Goal: Information Seeking & Learning: Learn about a topic

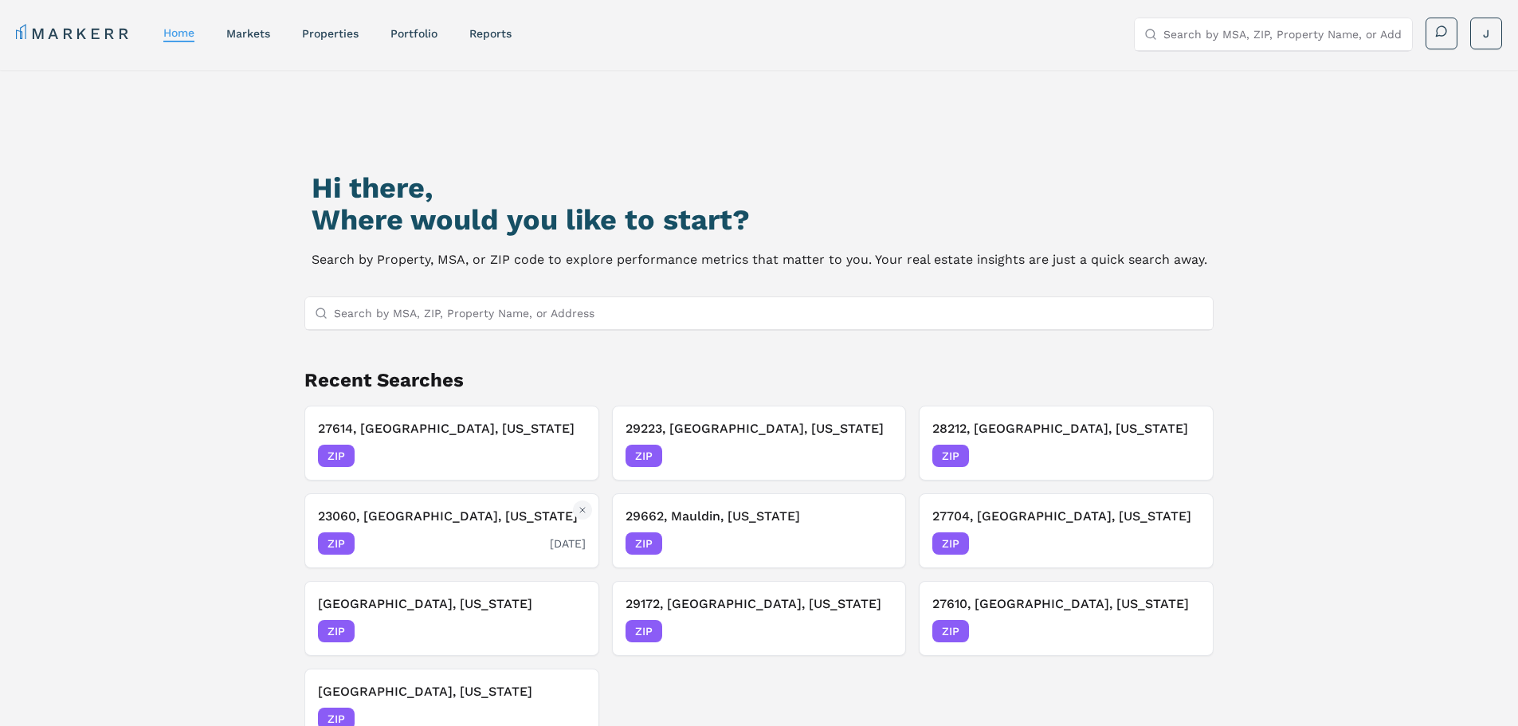
click at [405, 545] on div "ZIP 09/15/2025" at bounding box center [452, 543] width 268 height 22
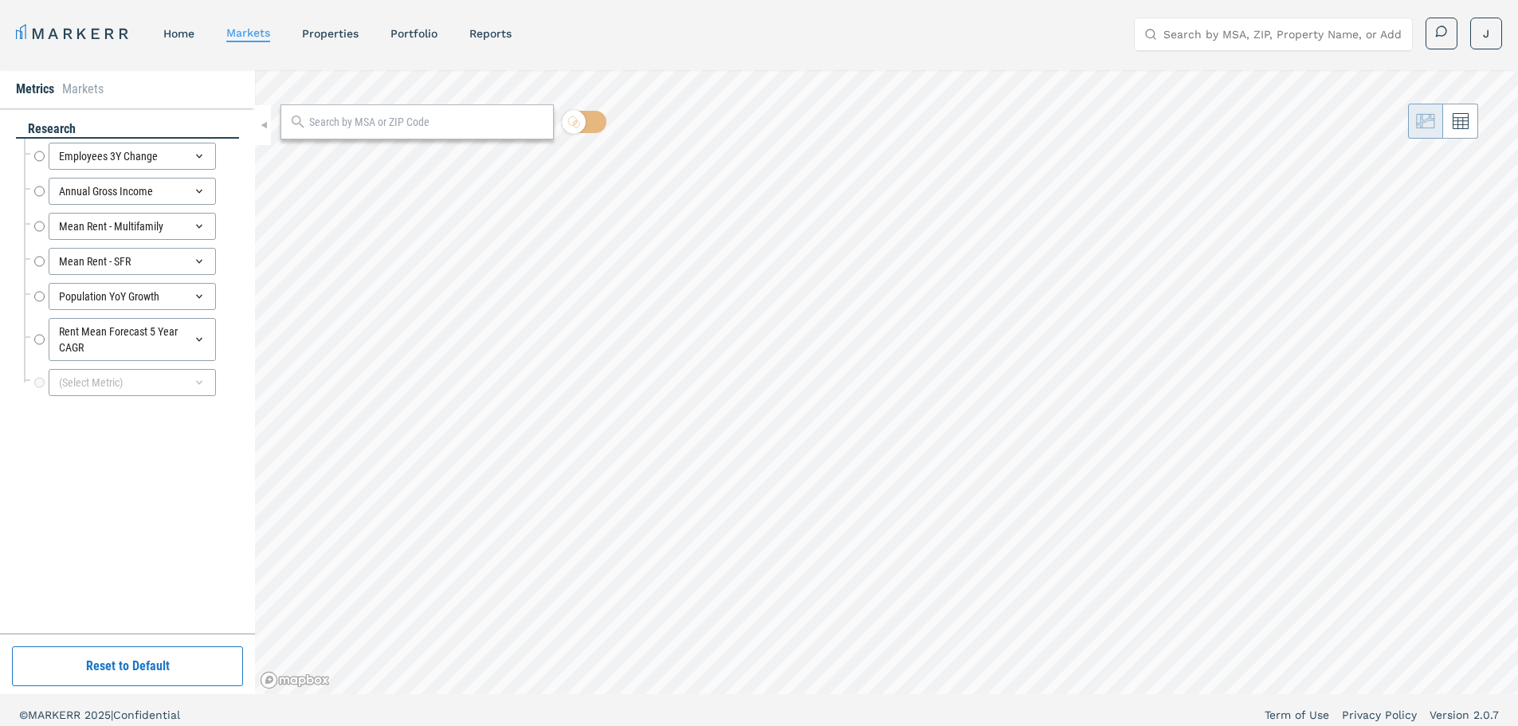
radio input "true"
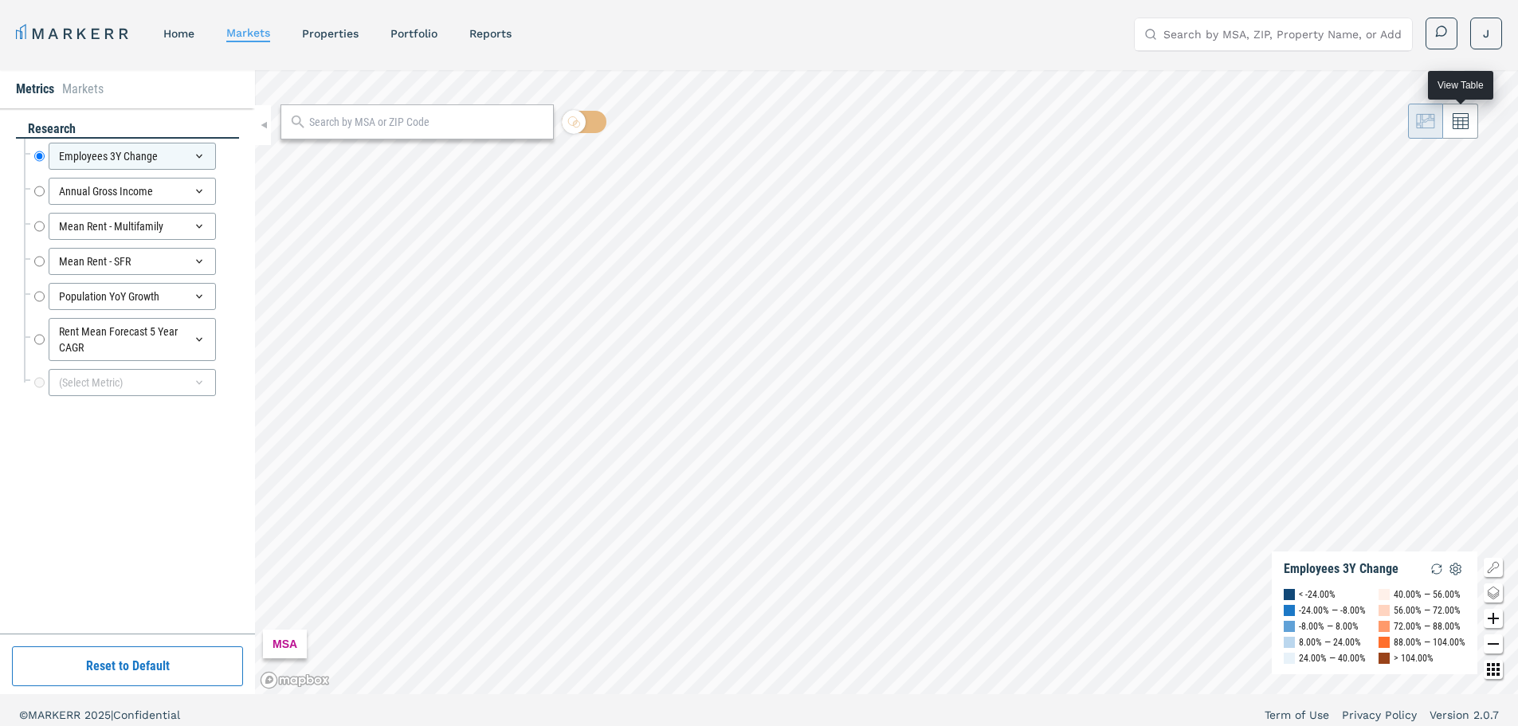
click at [1461, 119] on icon at bounding box center [1461, 121] width 16 height 16
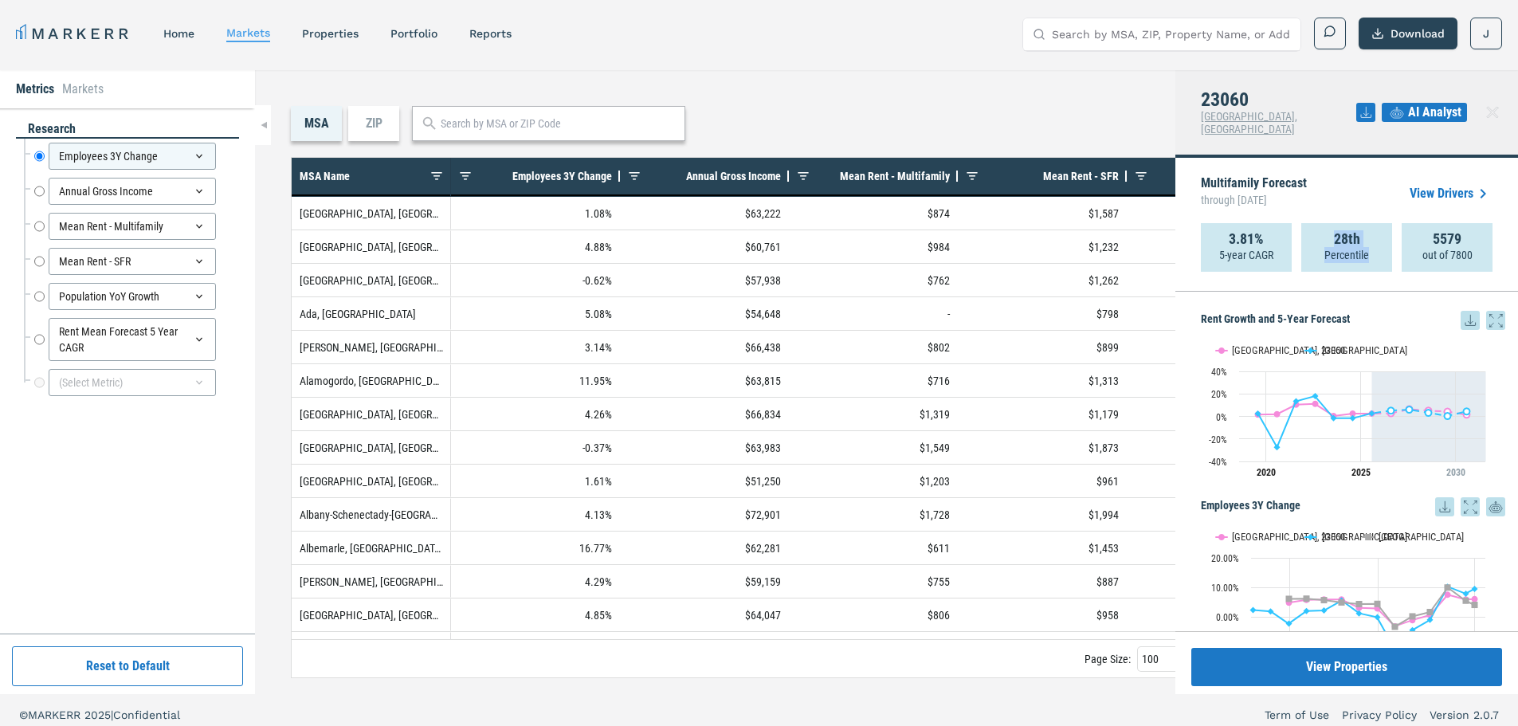
drag, startPoint x: 1336, startPoint y: 232, endPoint x: 1371, endPoint y: 228, distance: 35.3
click at [1371, 228] on div "28th Percentile" at bounding box center [1346, 247] width 91 height 49
click at [1375, 242] on div "28th Percentile" at bounding box center [1346, 247] width 91 height 49
click at [1425, 184] on link "View Drivers" at bounding box center [1451, 193] width 83 height 19
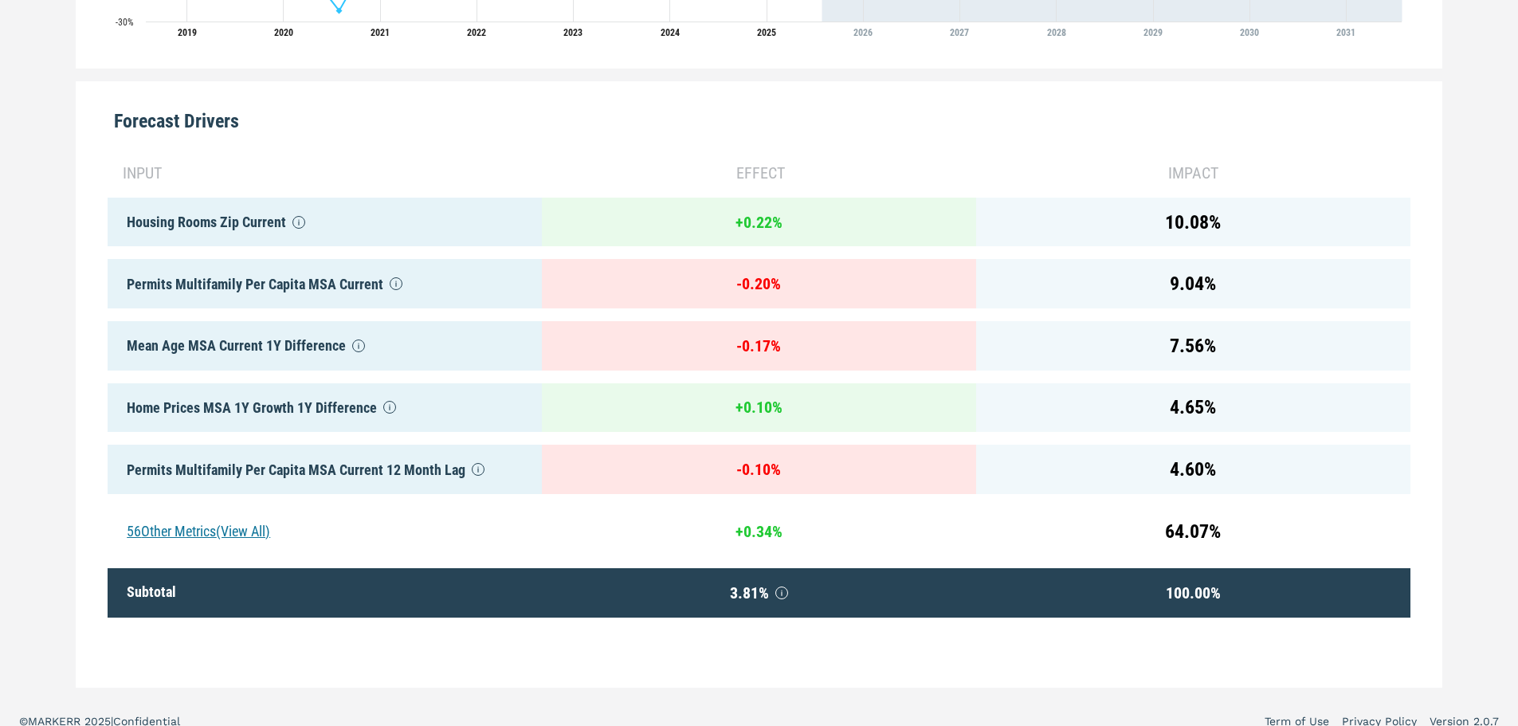
scroll to position [745, 0]
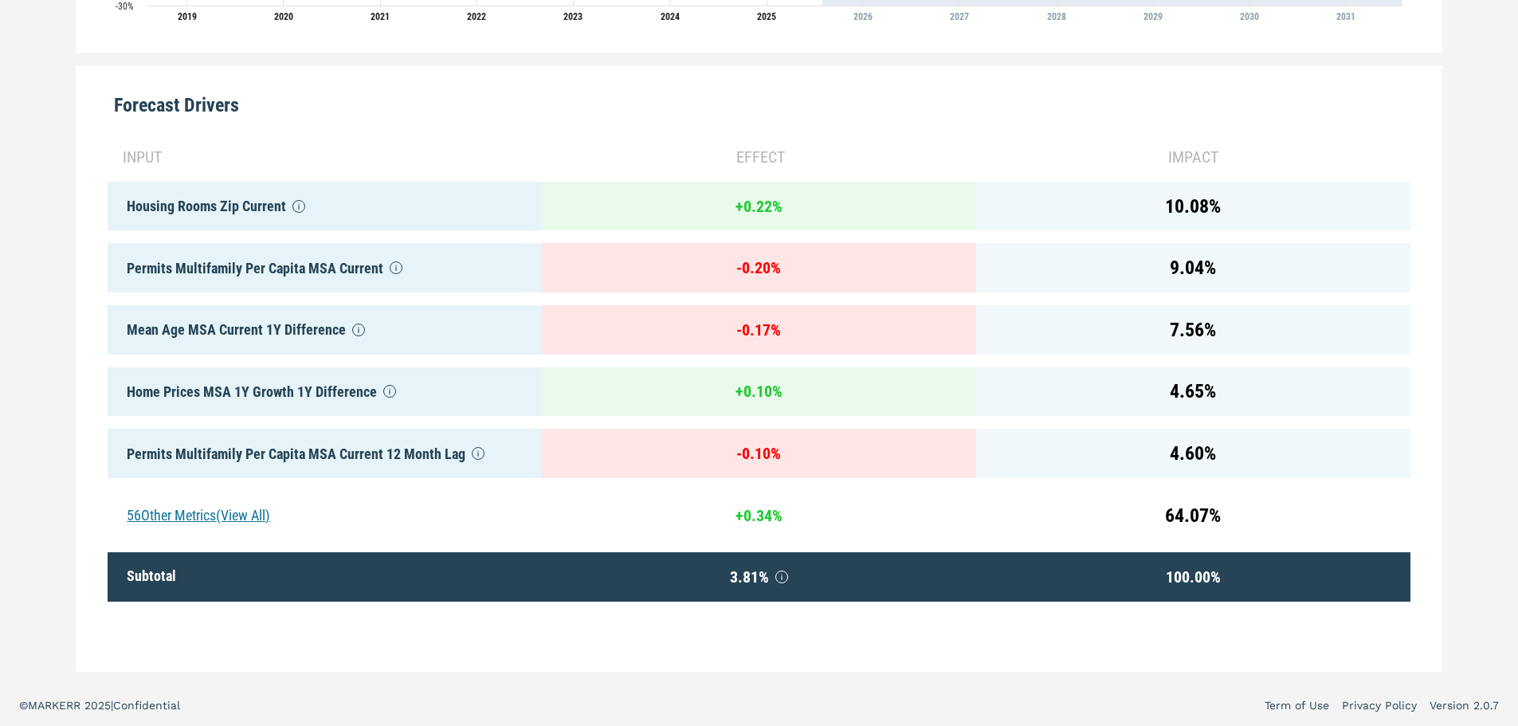
click at [209, 503] on div "56 Other Metrics (View All)" at bounding box center [325, 515] width 434 height 49
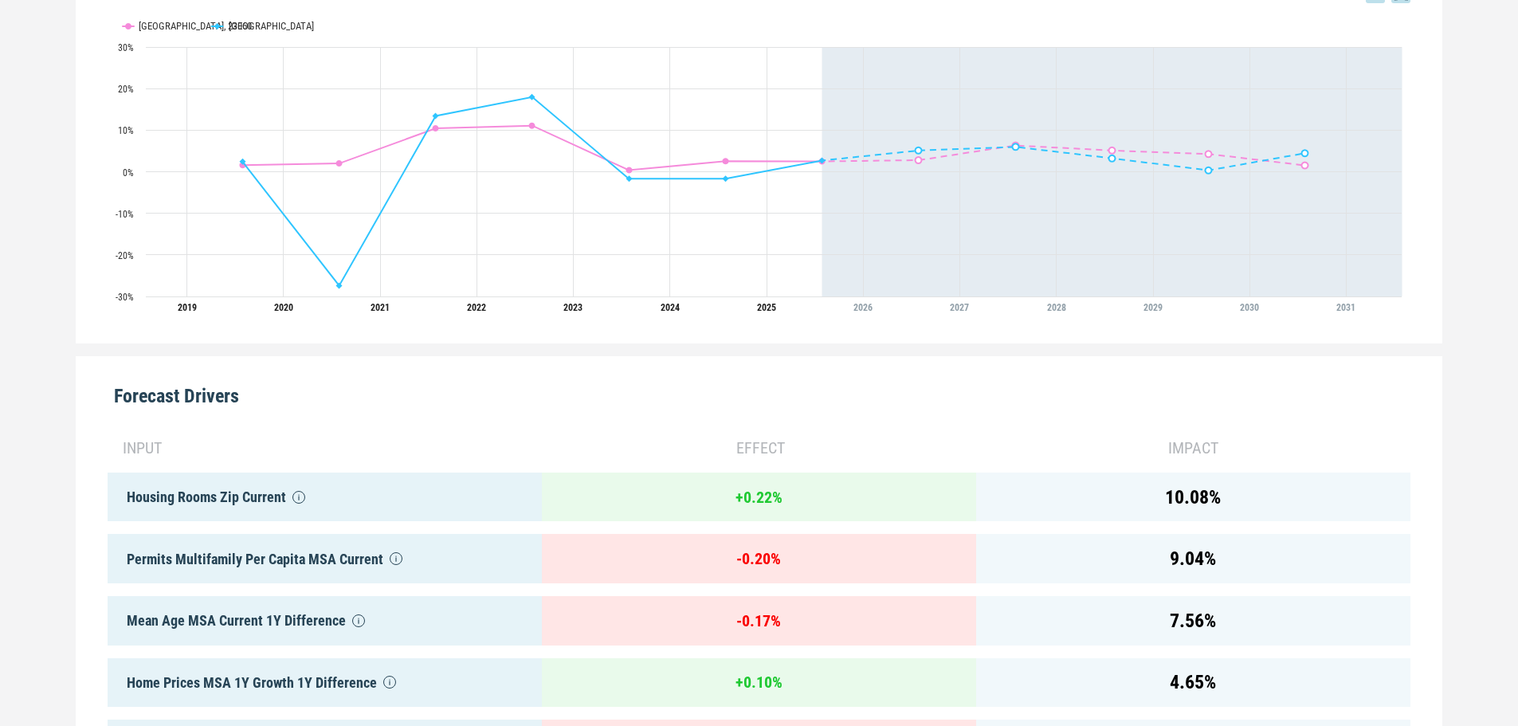
scroll to position [0, 0]
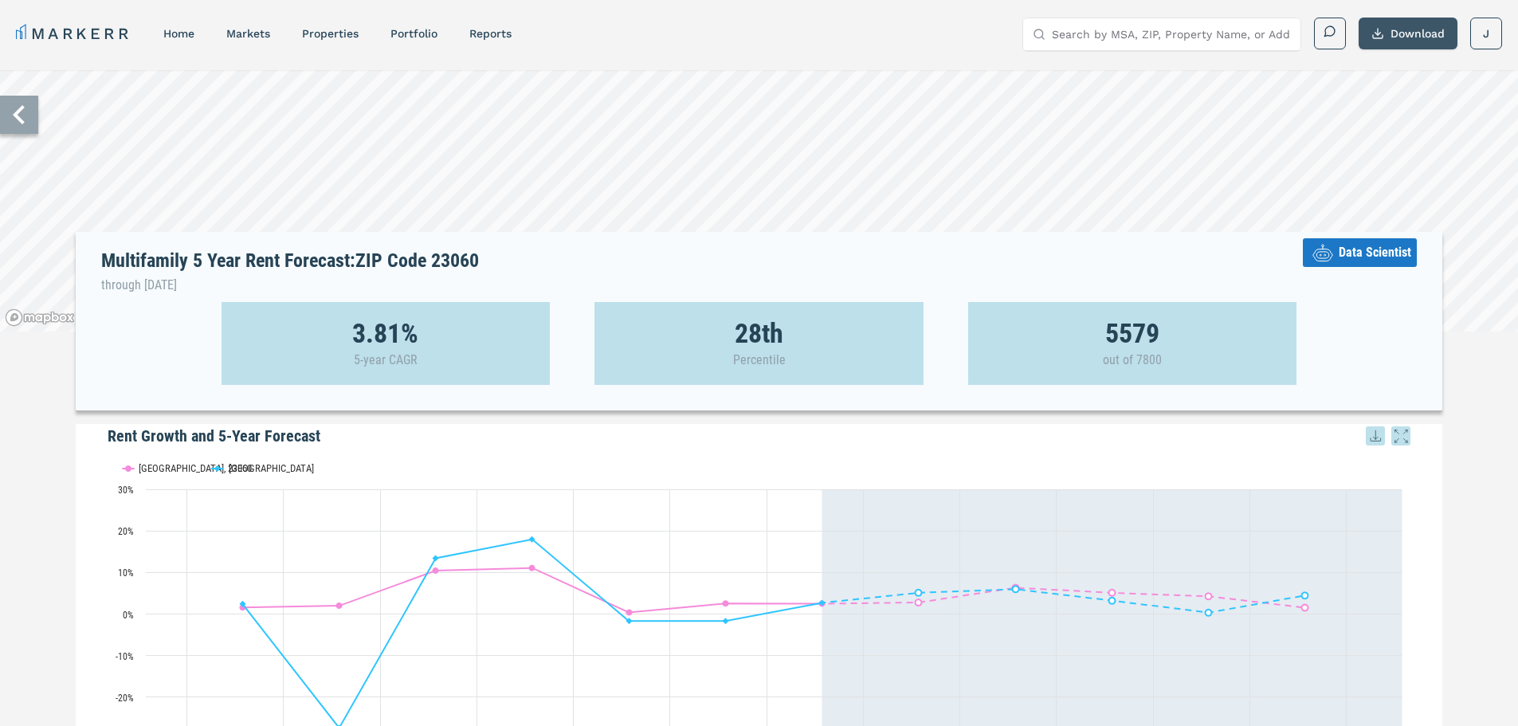
click at [1426, 31] on button "Download" at bounding box center [1408, 34] width 99 height 32
click at [1406, 103] on div "Download as PDF" at bounding box center [1390, 106] width 92 height 16
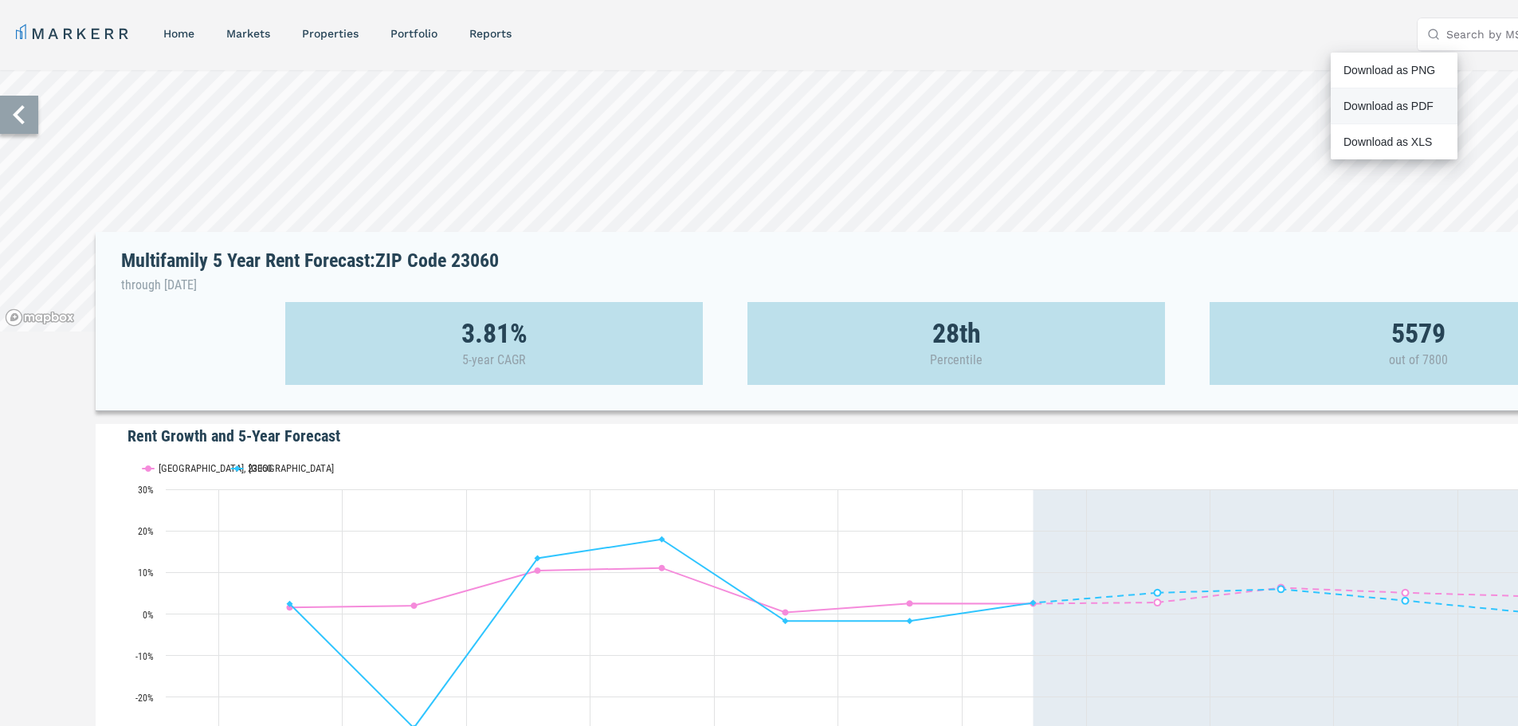
click at [1371, 116] on div "Download as PDF" at bounding box center [1394, 106] width 127 height 36
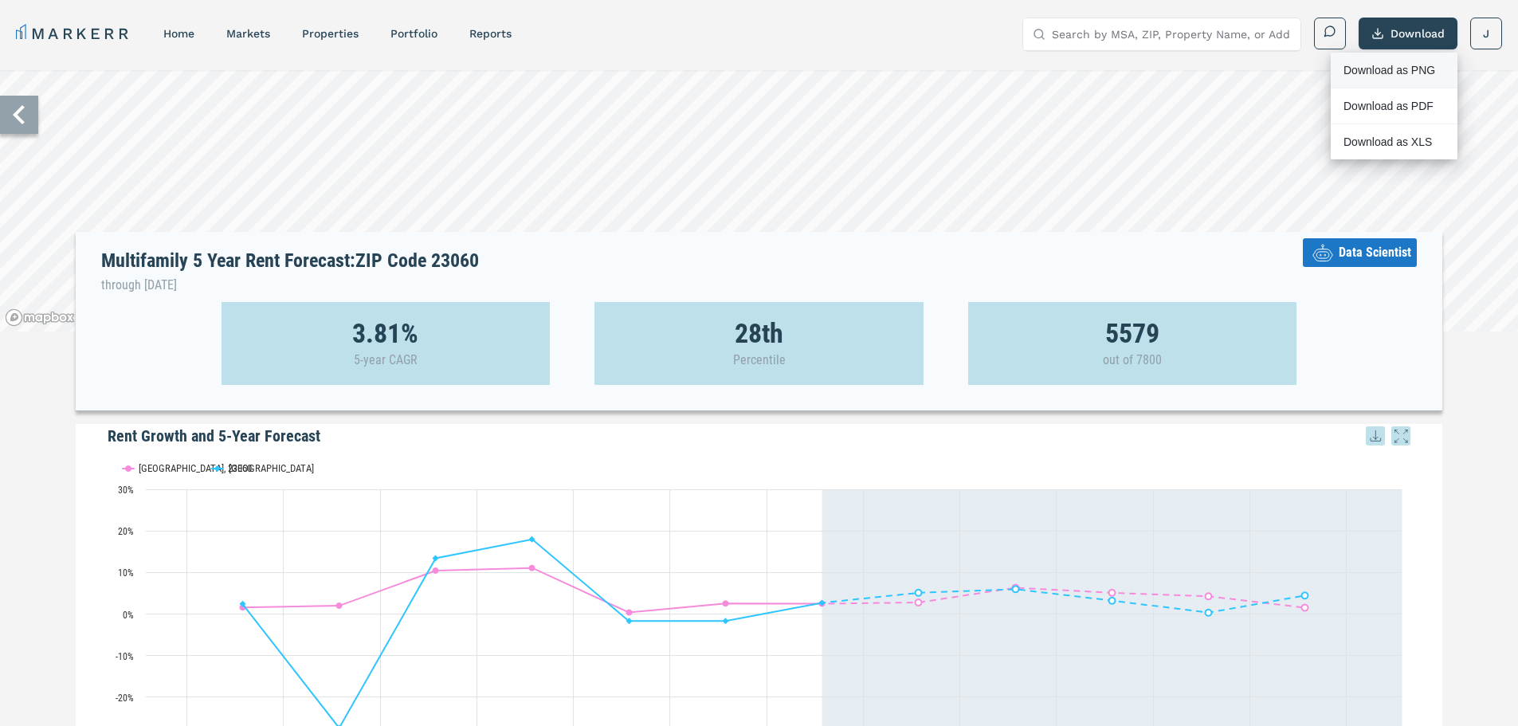
click at [1414, 80] on div "Download as PNG" at bounding box center [1394, 71] width 127 height 36
click at [1402, 147] on div "Download as XLS" at bounding box center [1390, 142] width 92 height 16
click at [29, 124] on icon at bounding box center [19, 115] width 38 height 38
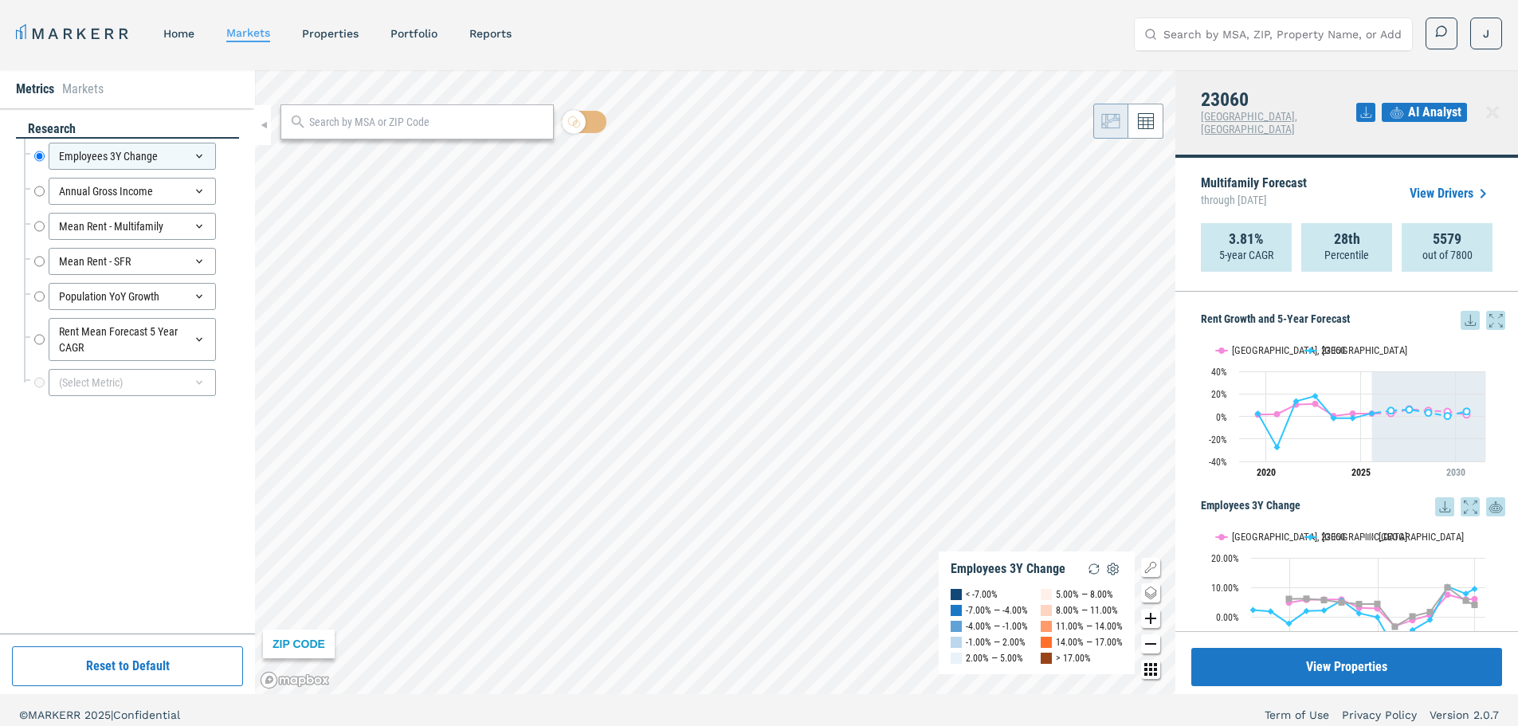
click at [1421, 106] on span "AI Analyst" at bounding box center [1434, 112] width 53 height 19
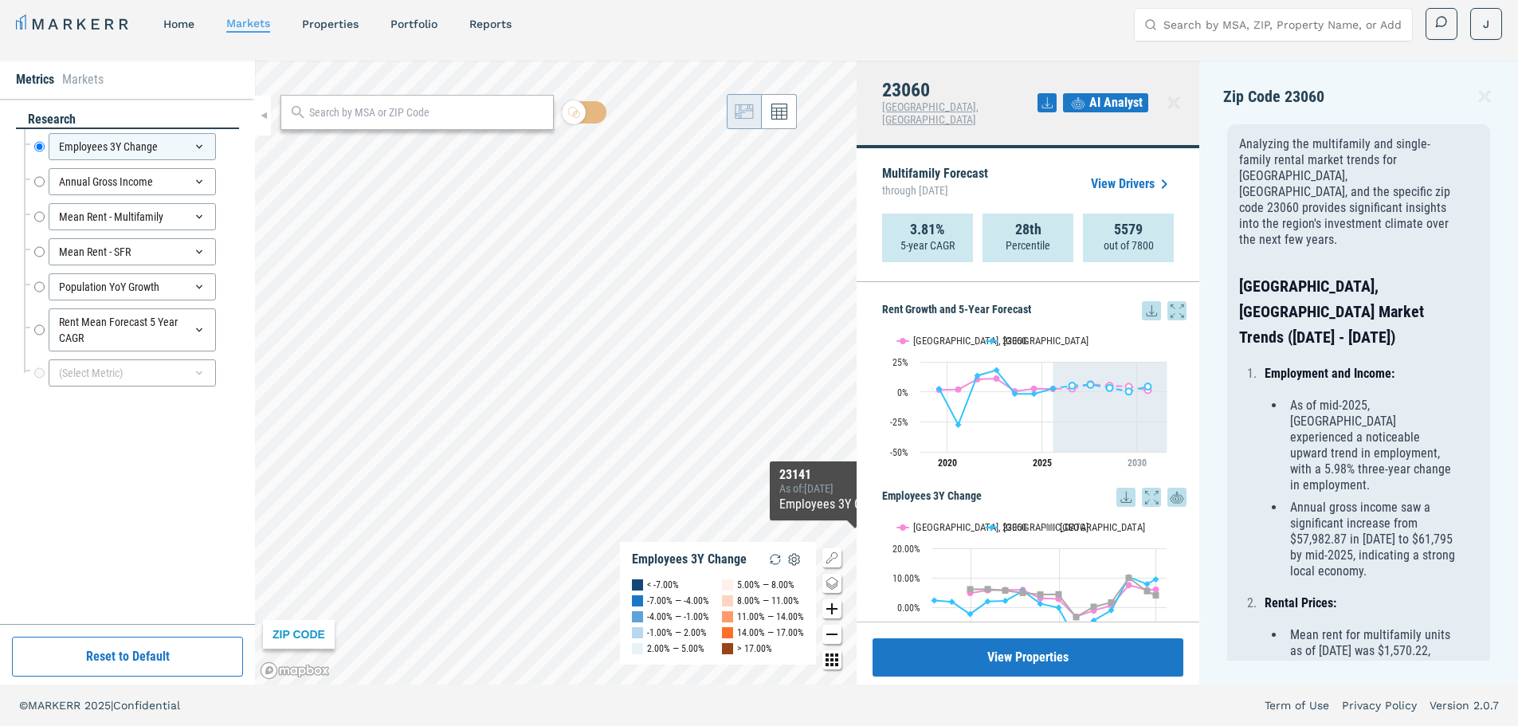
click at [828, 559] on icon "Show/Hide Legend Map Button" at bounding box center [831, 557] width 19 height 19
click at [833, 561] on icon "Show/Hide Legend Map Button" at bounding box center [831, 557] width 19 height 19
click at [39, 330] on input "Rent Mean Forecast 5 Year CAGR" at bounding box center [39, 329] width 10 height 43
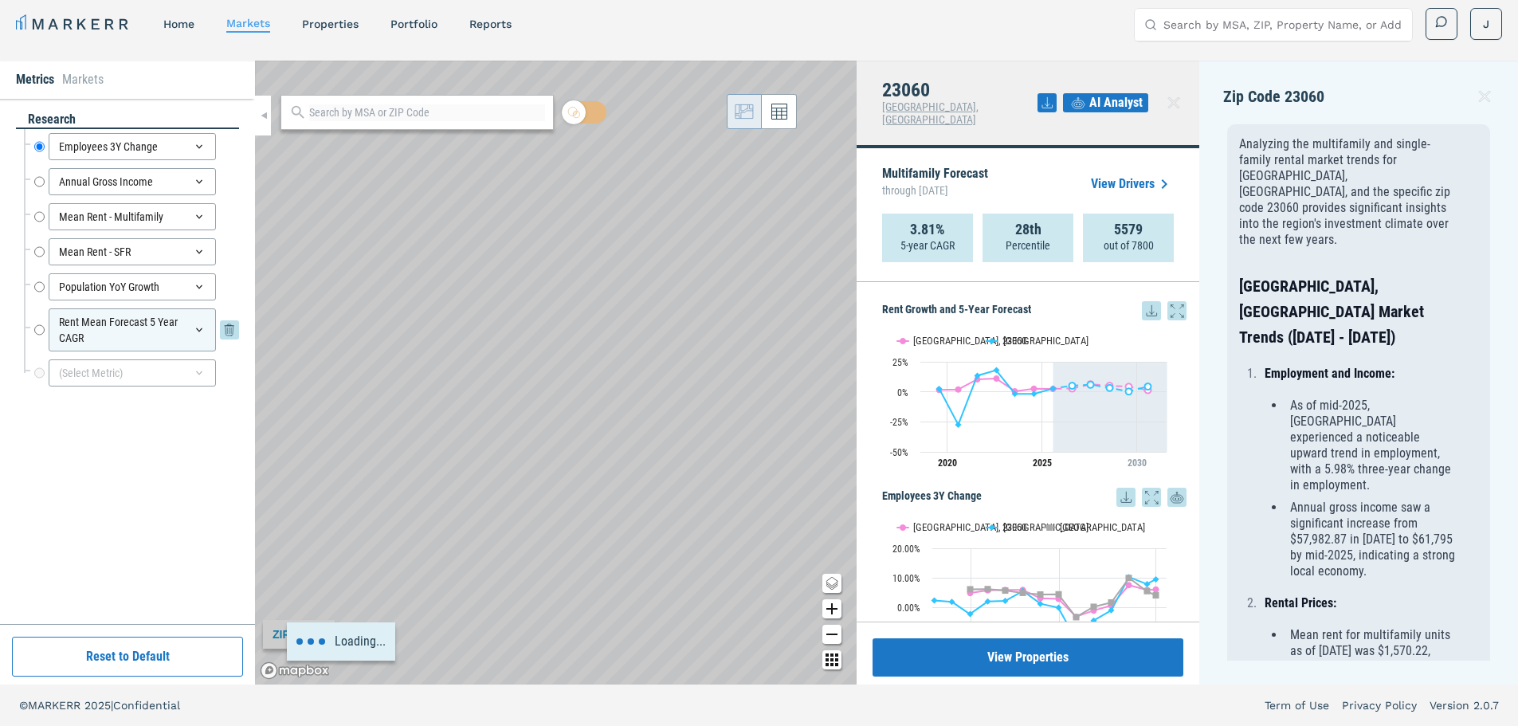
radio input "false"
radio input "true"
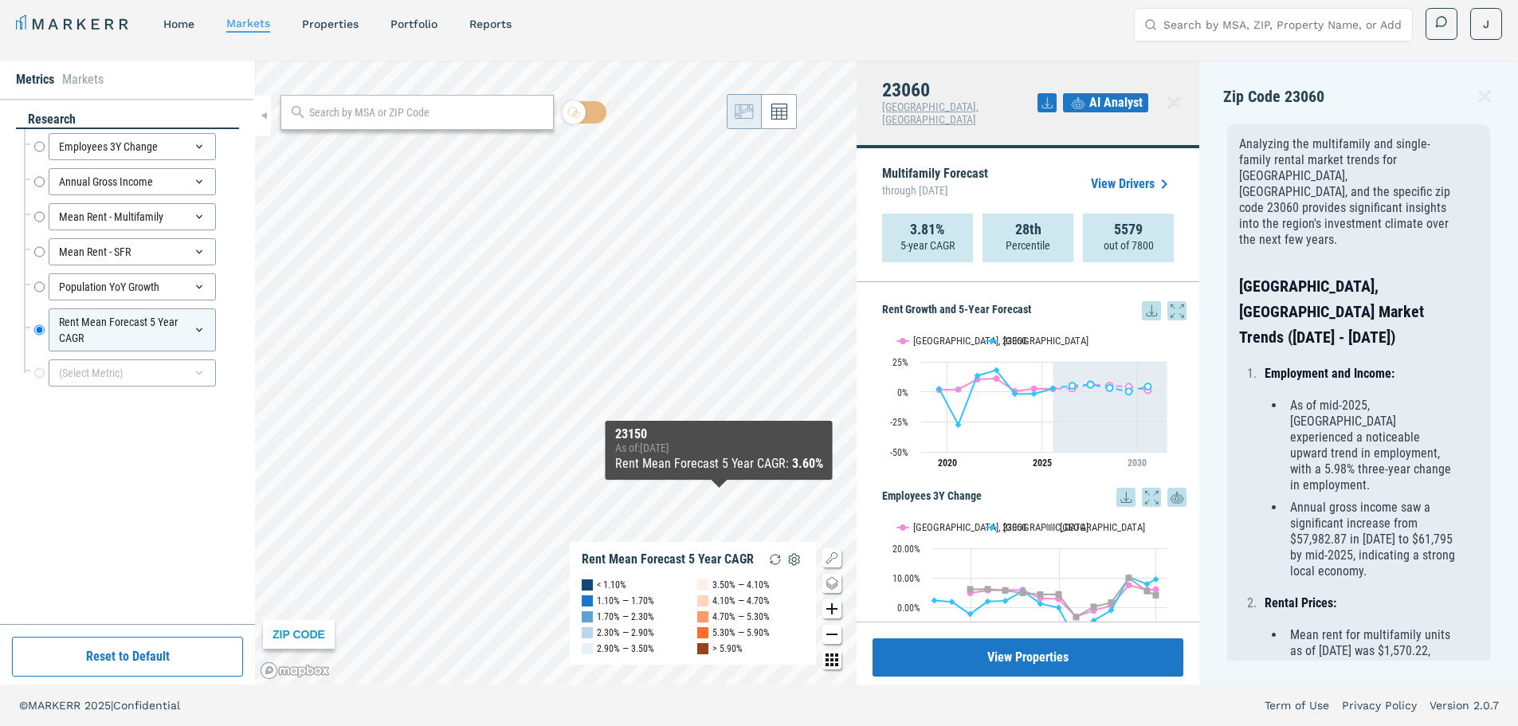
click at [1171, 95] on icon at bounding box center [1173, 102] width 19 height 19
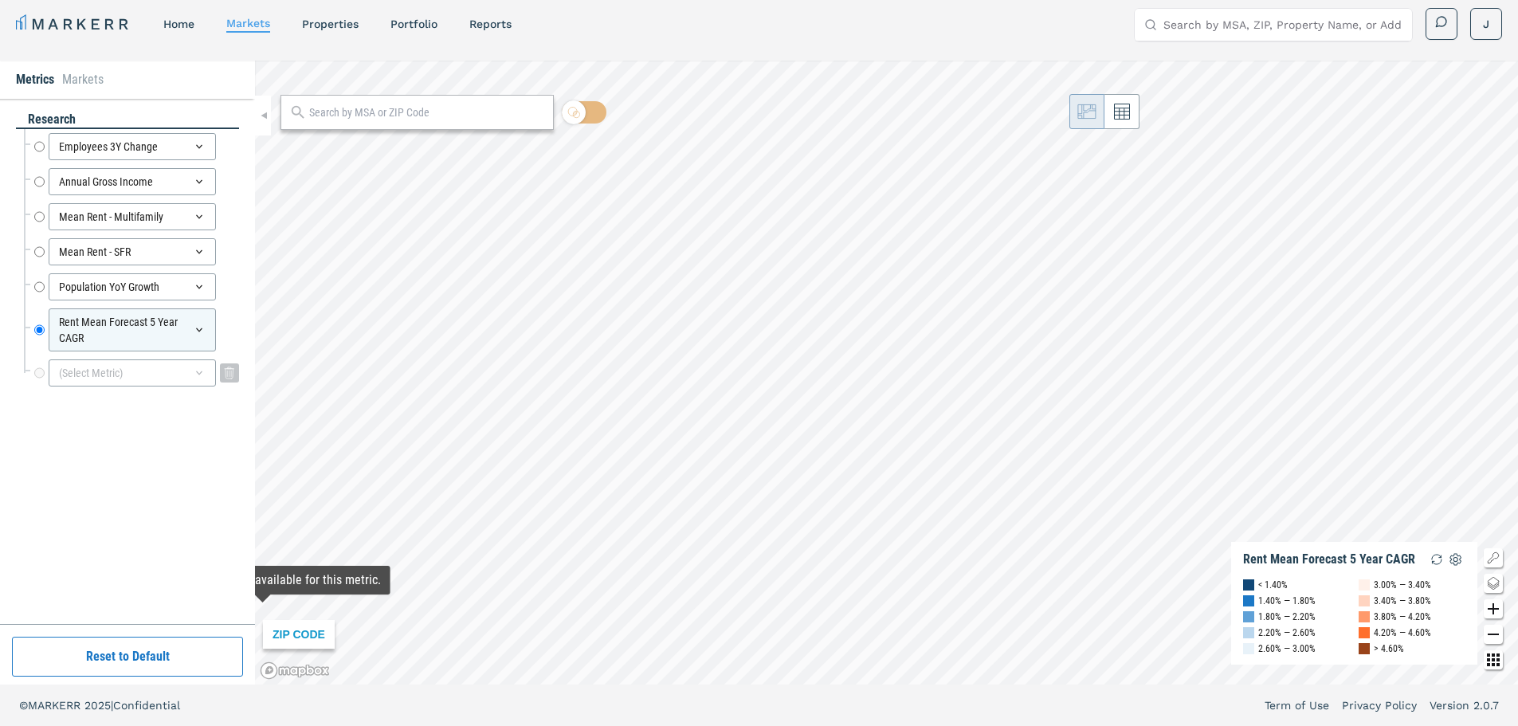
click at [116, 377] on div "(Select Metric)" at bounding box center [132, 372] width 167 height 27
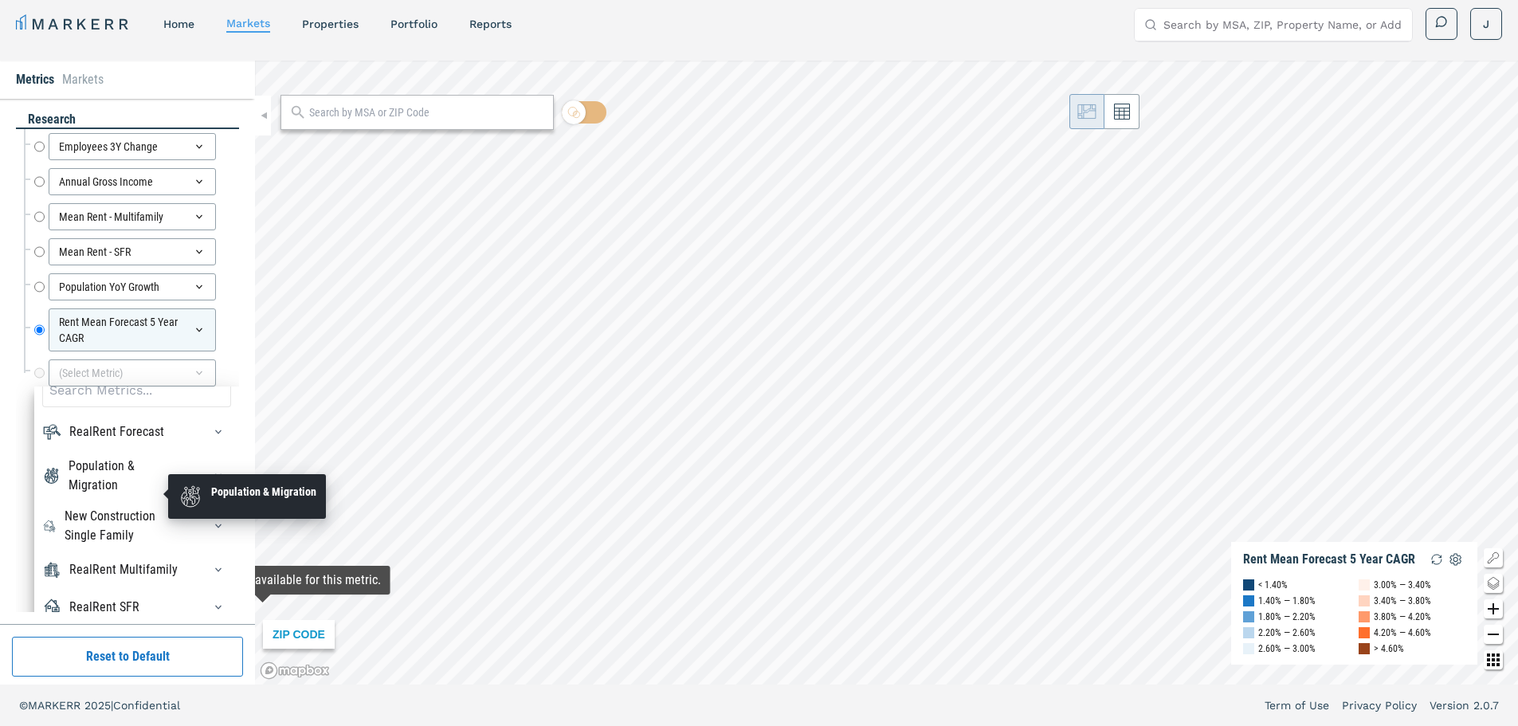
scroll to position [54, 0]
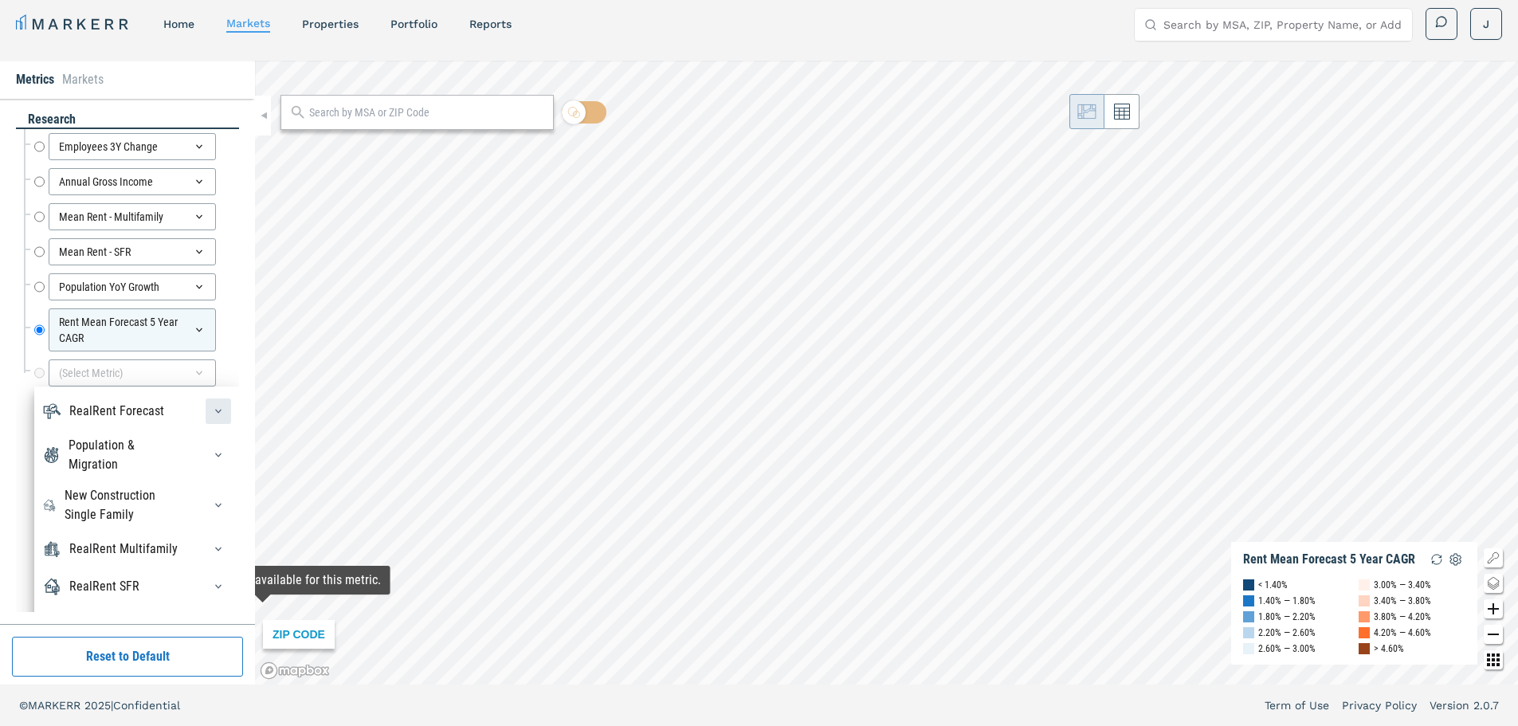
click at [210, 403] on div "button" at bounding box center [219, 411] width 26 height 26
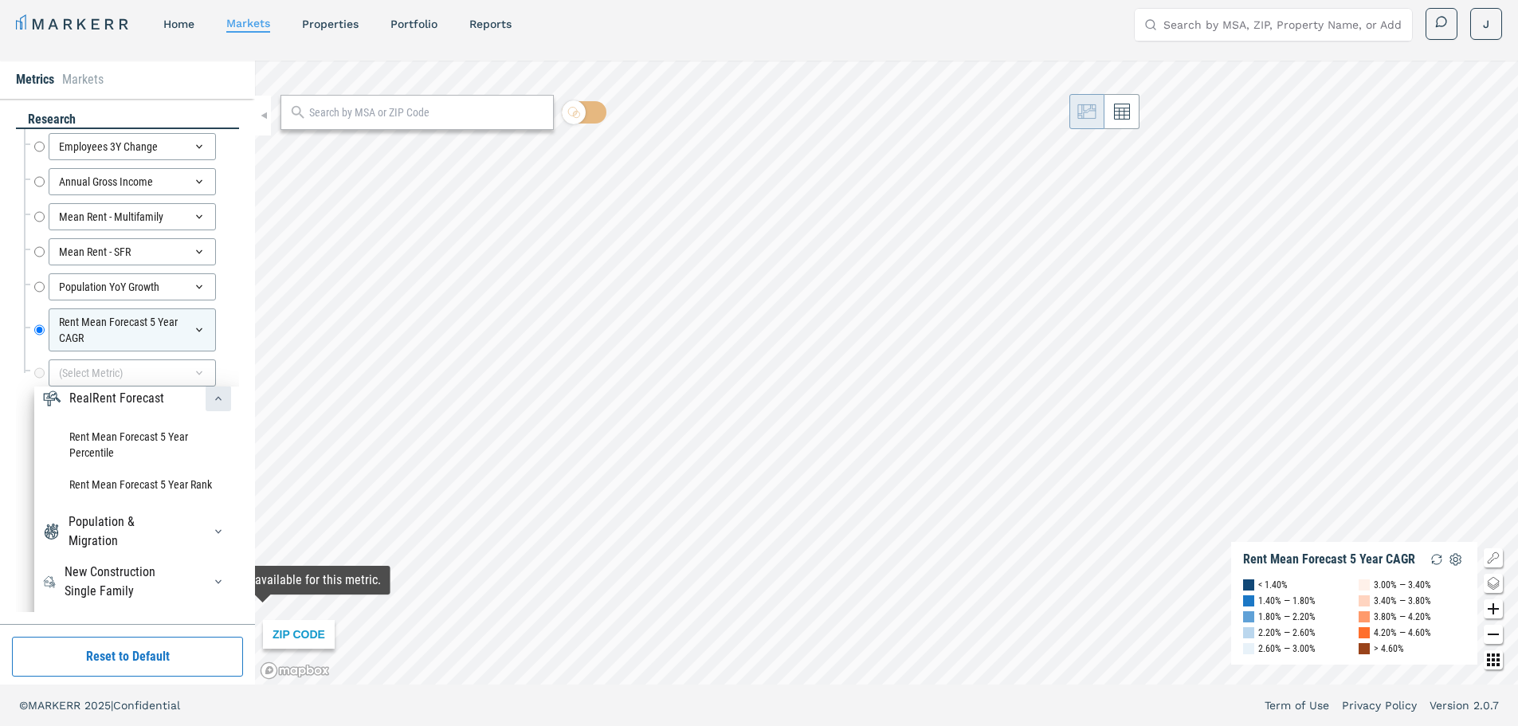
click at [210, 403] on div "button" at bounding box center [219, 399] width 26 height 26
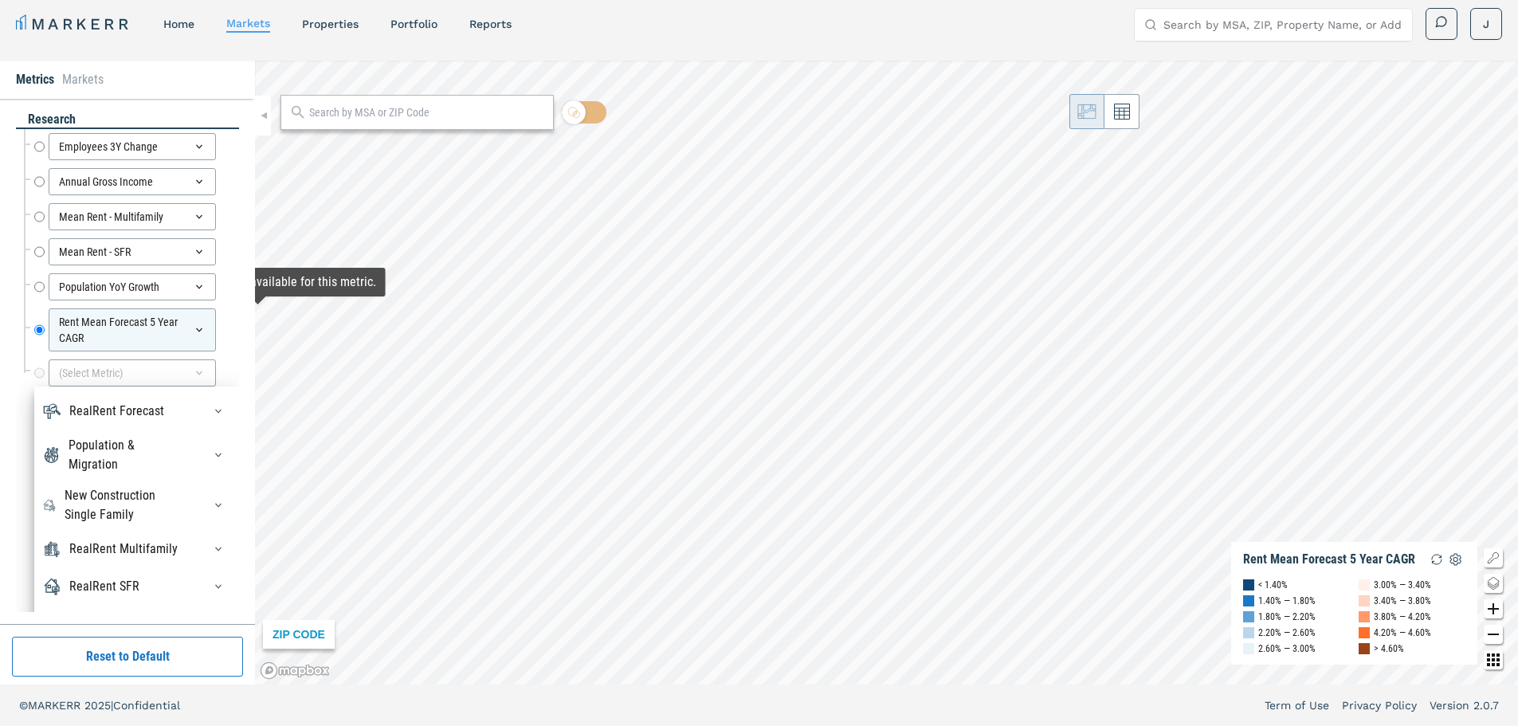
click at [11, 473] on div "research Employees 3Y Change Employees 3Y Change Annual Gross Income Annual Gro…" at bounding box center [127, 361] width 255 height 525
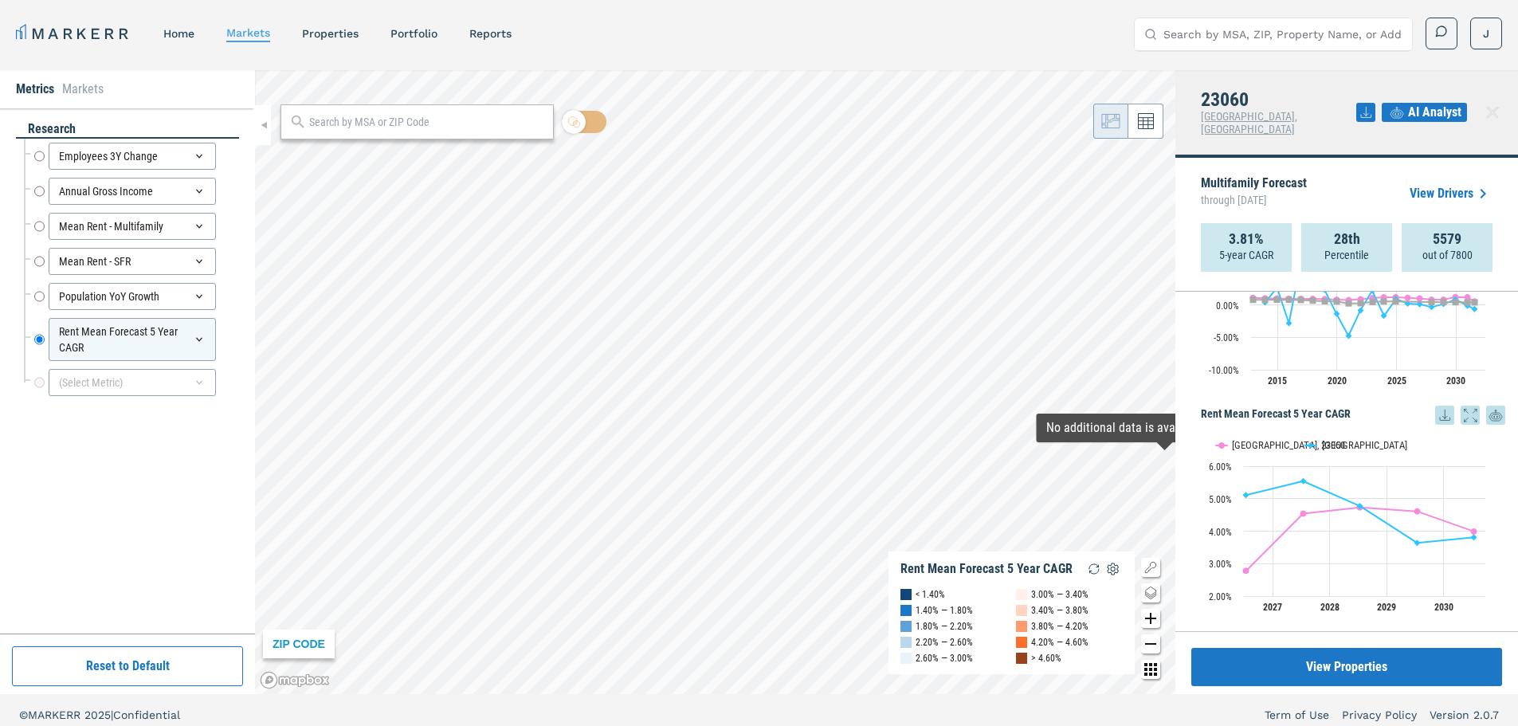
scroll to position [10, 0]
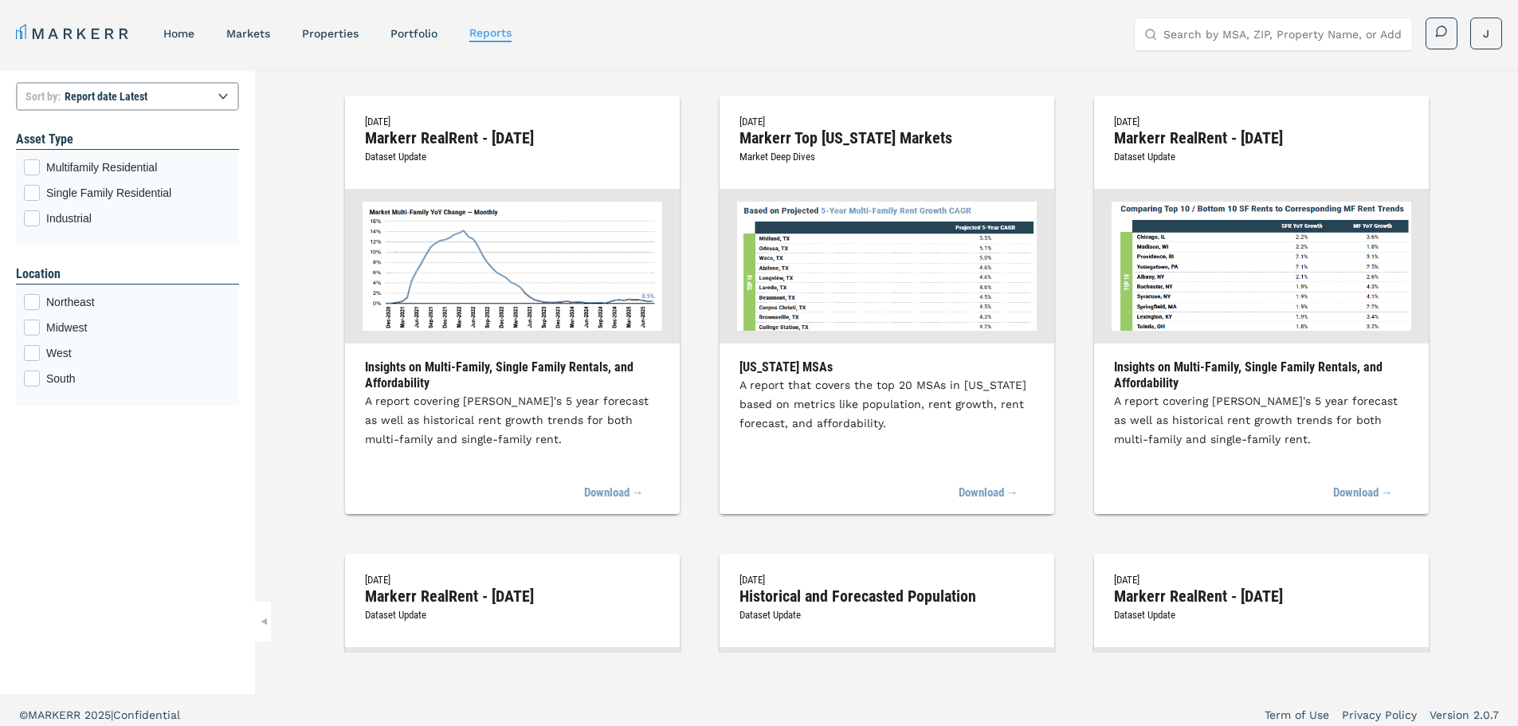
select select "-release_date"
click at [406, 30] on link "Portfolio" at bounding box center [413, 33] width 47 height 13
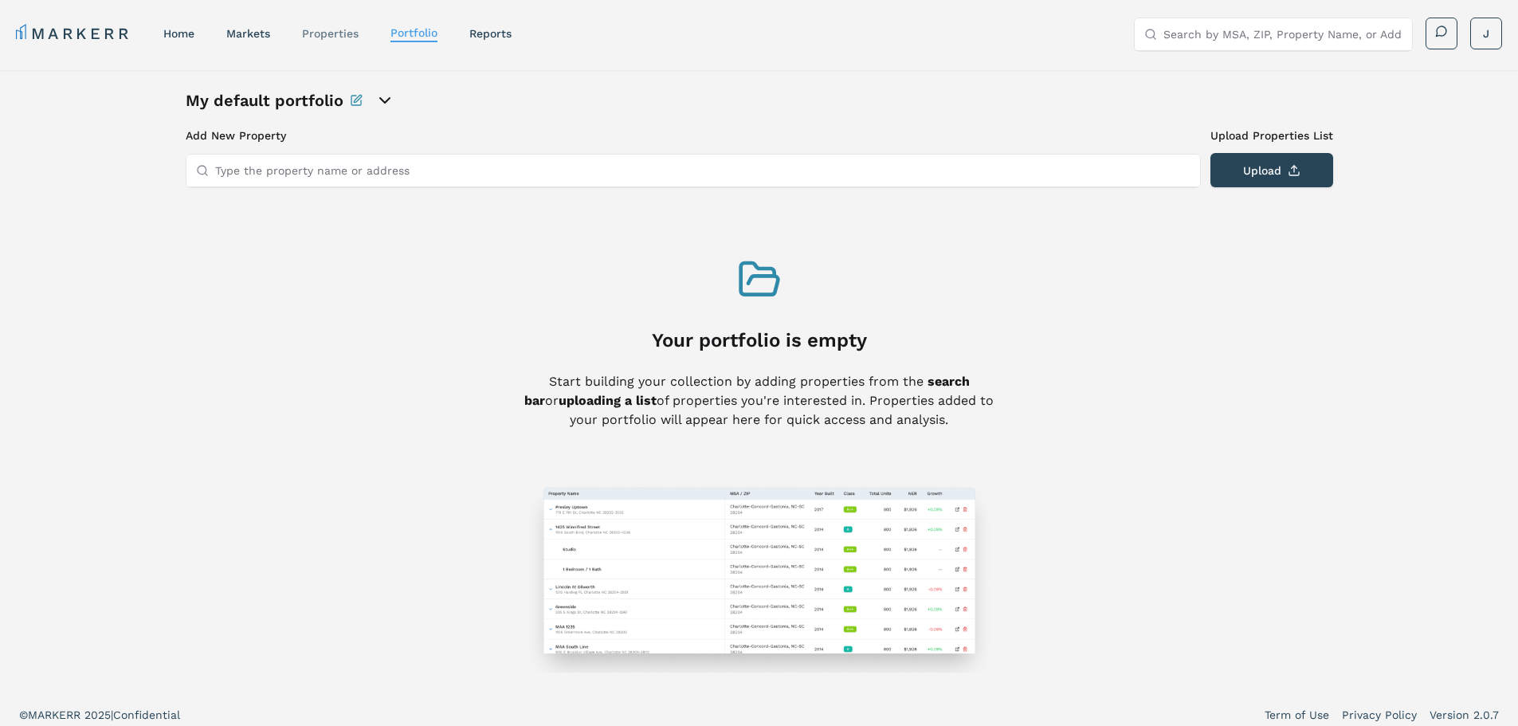
click at [316, 38] on link "properties" at bounding box center [330, 33] width 57 height 13
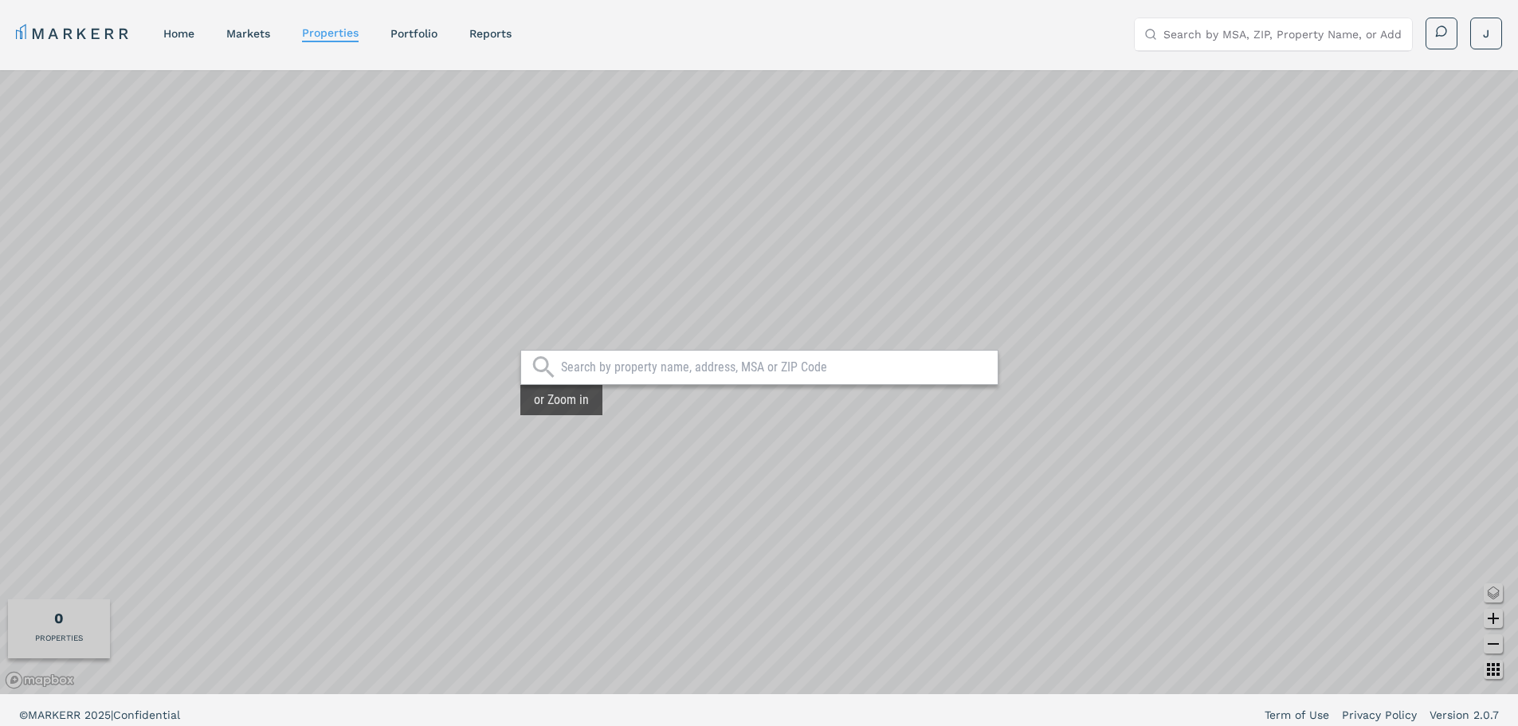
click at [213, 30] on nav "MARKERR home markets properties Portfolio reports" at bounding box center [264, 33] width 496 height 22
click at [237, 30] on link "markets" at bounding box center [248, 33] width 44 height 13
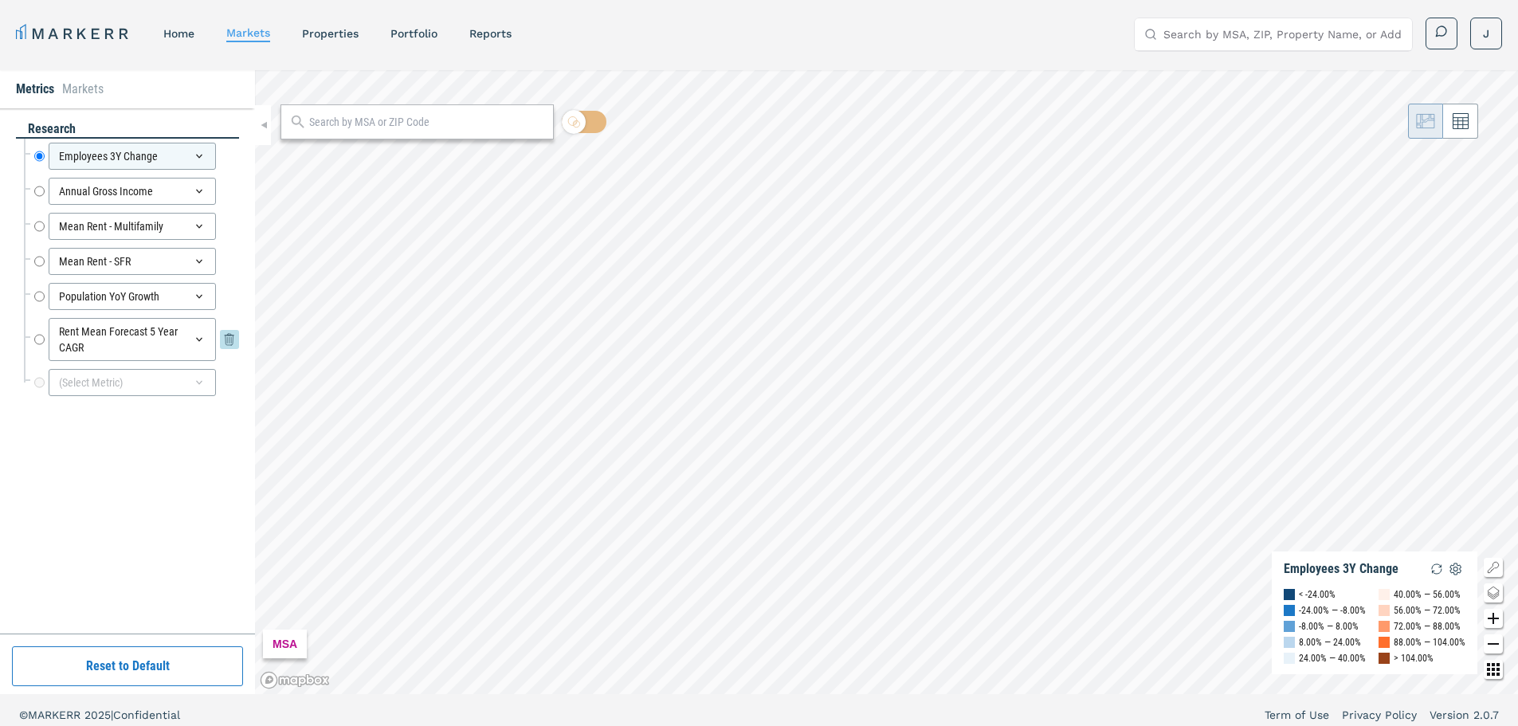
click at [35, 337] on input "Rent Mean Forecast 5 Year CAGR" at bounding box center [39, 339] width 10 height 43
radio input "false"
radio input "true"
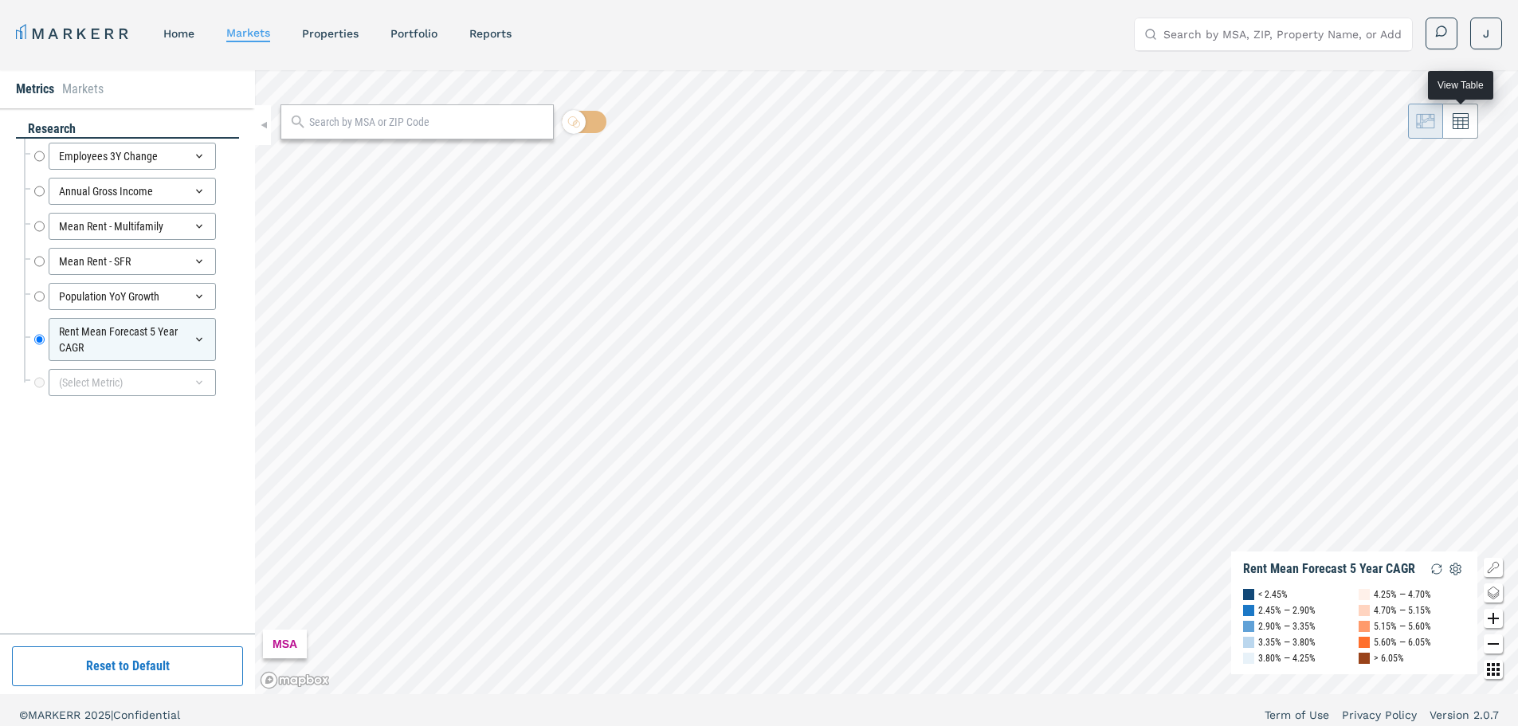
click at [1446, 138] on button at bounding box center [1460, 121] width 35 height 35
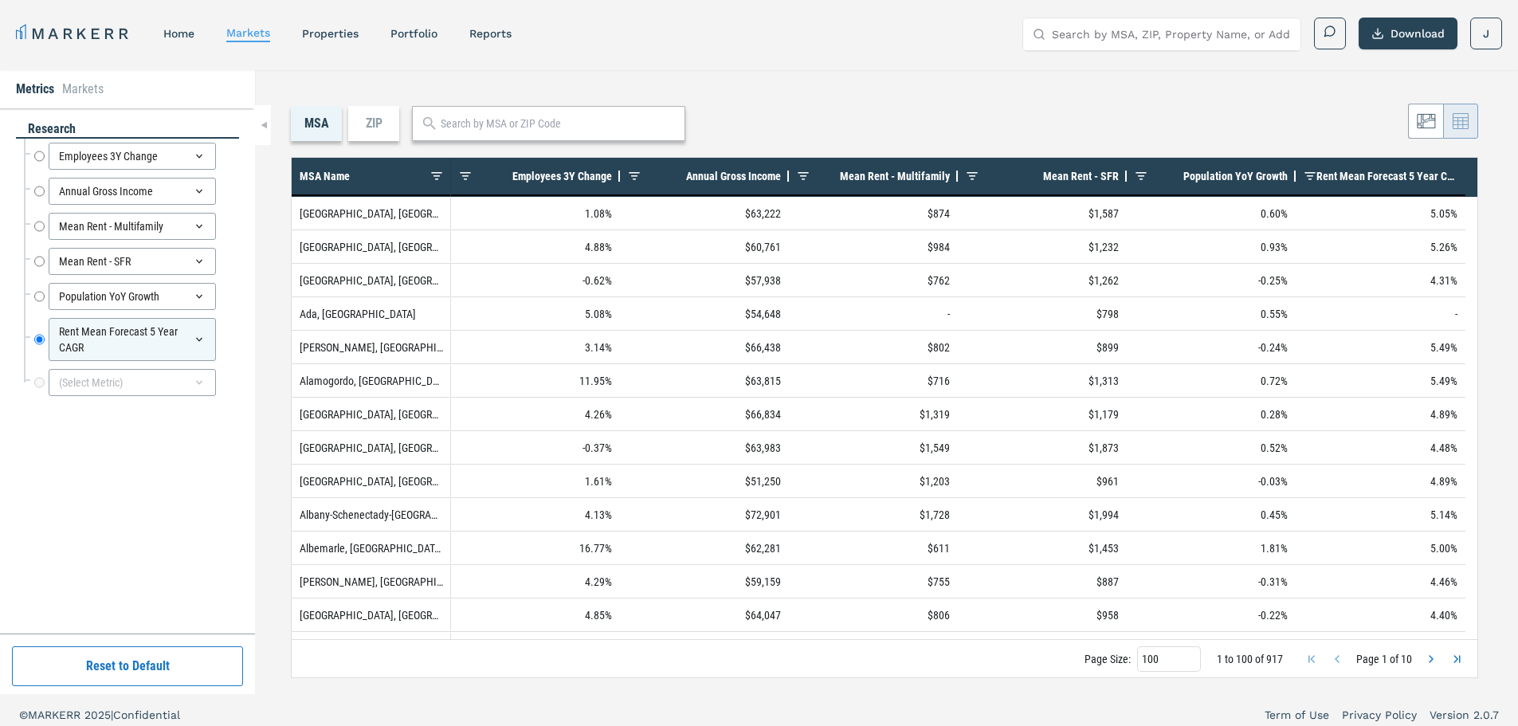
click at [377, 120] on div "ZIP" at bounding box center [373, 123] width 51 height 35
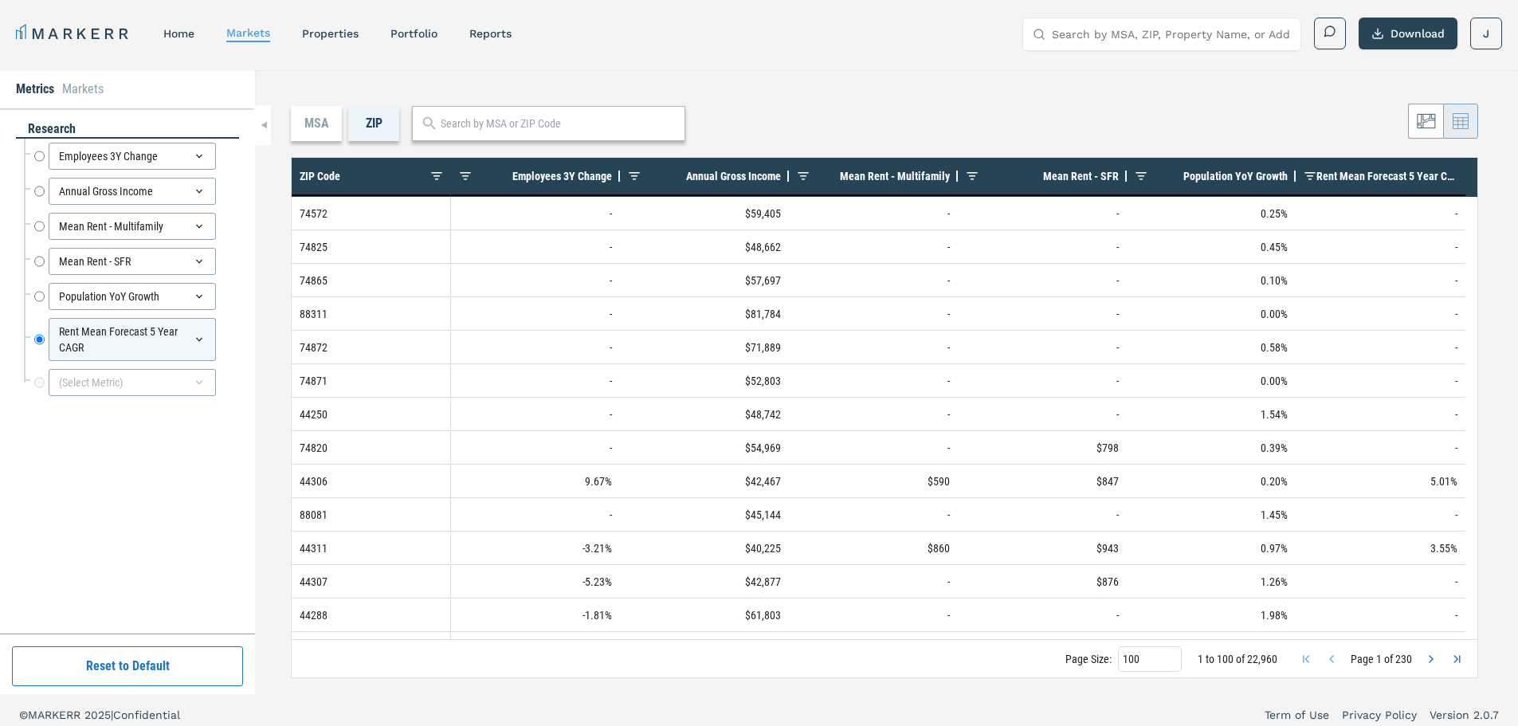
click at [1363, 181] on span "Rent Mean Forecast 5 Year CAGR" at bounding box center [1386, 176] width 141 height 13
click at [1379, 173] on span "Rent Mean Forecast 5 Year CAGR" at bounding box center [1397, 176] width 122 height 13
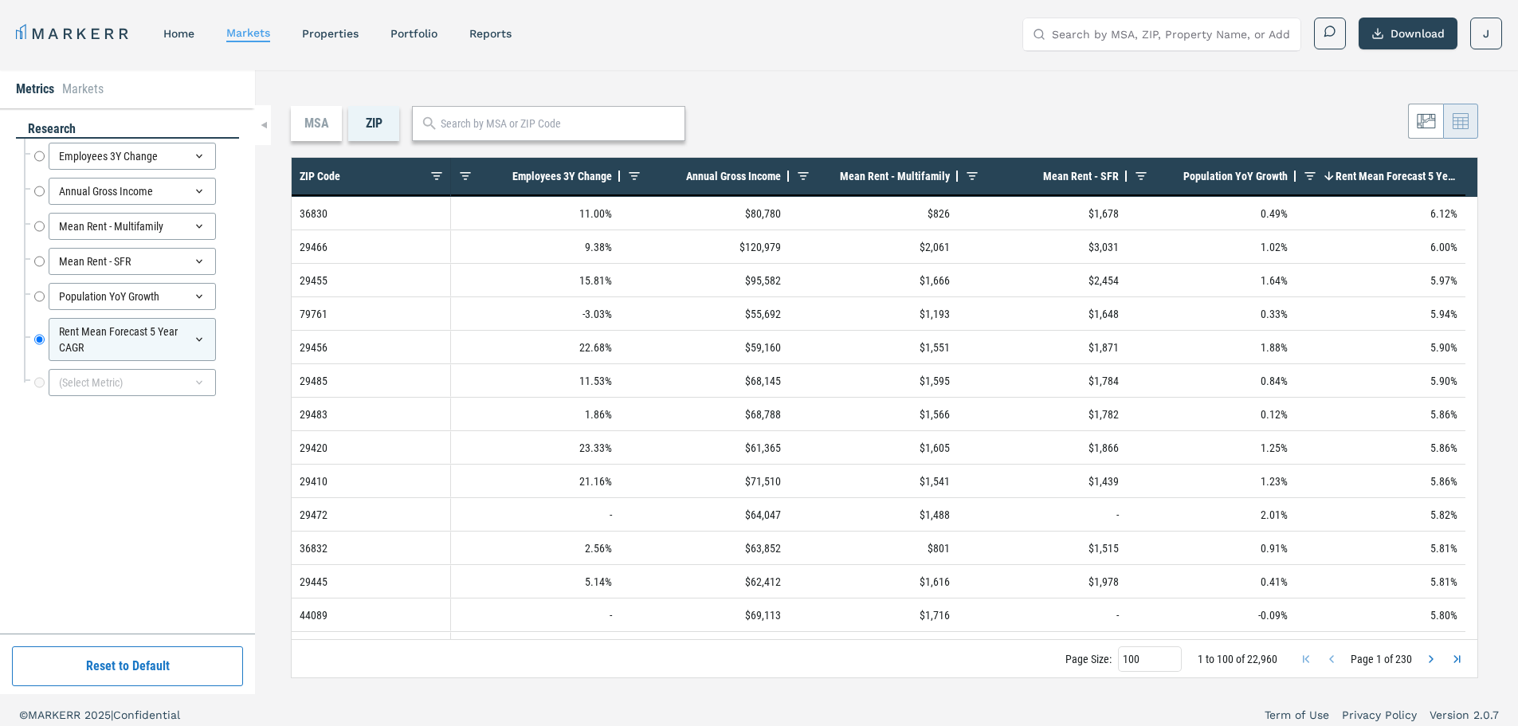
click at [325, 123] on div "MSA" at bounding box center [316, 123] width 51 height 35
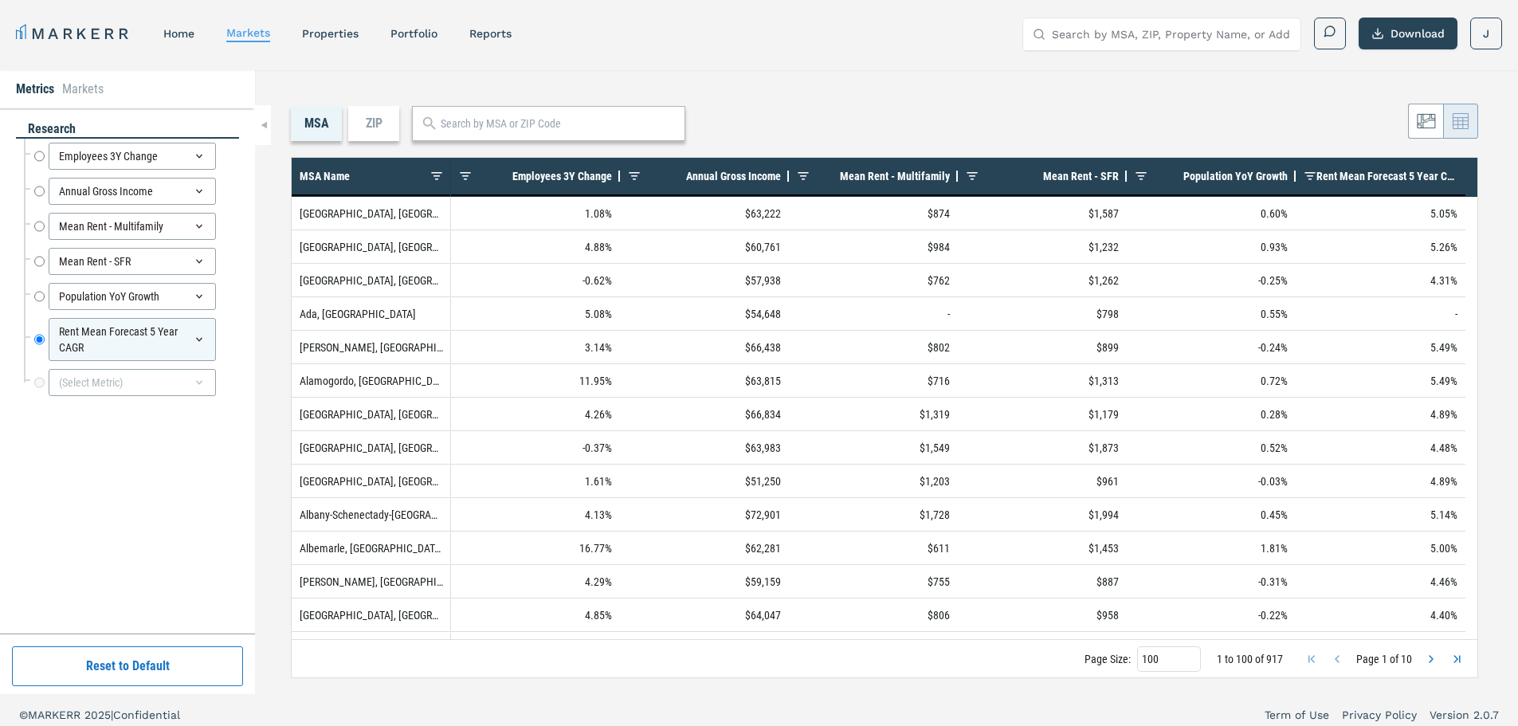
click at [1387, 181] on span "Rent Mean Forecast 5 Year CAGR" at bounding box center [1386, 176] width 141 height 13
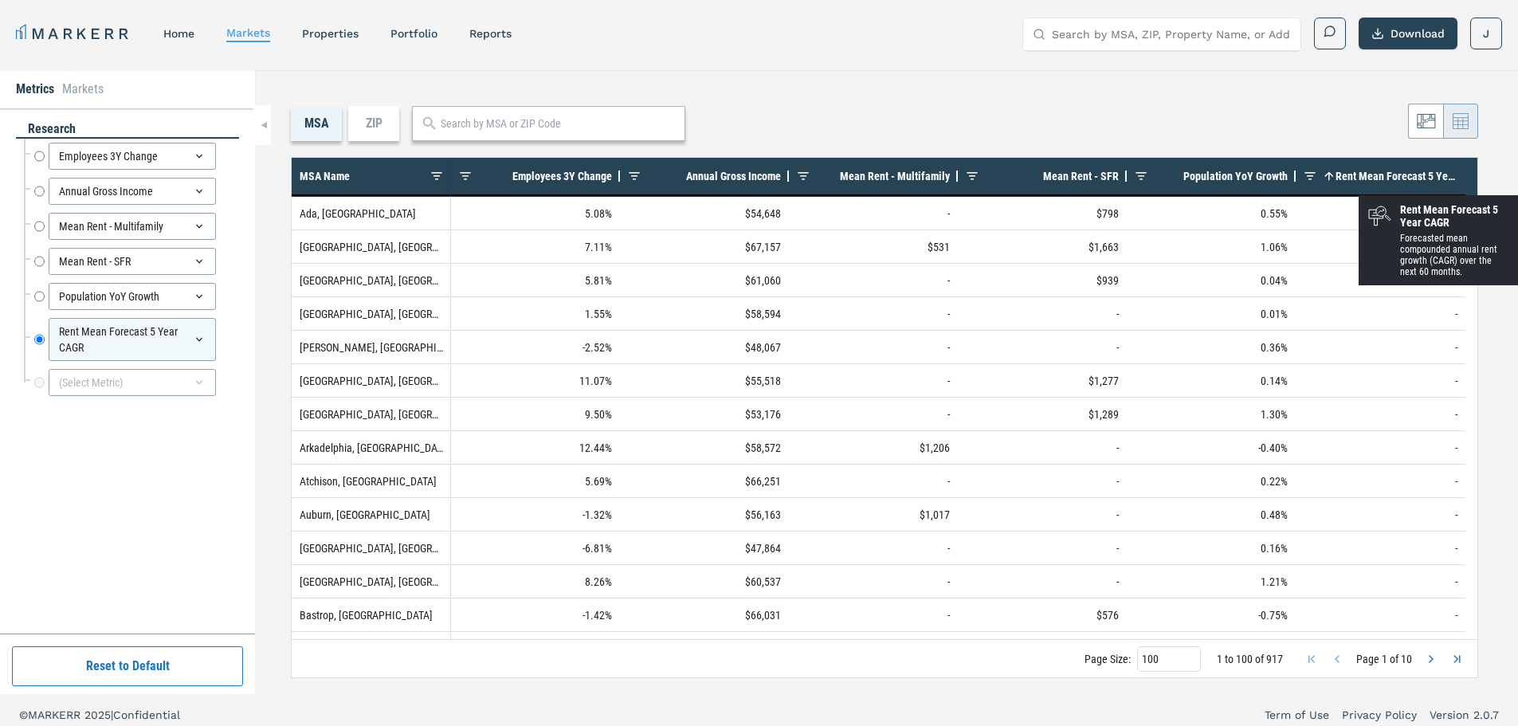
click at [1387, 181] on span "Rent Mean Forecast 5 Year CAGR" at bounding box center [1397, 176] width 122 height 13
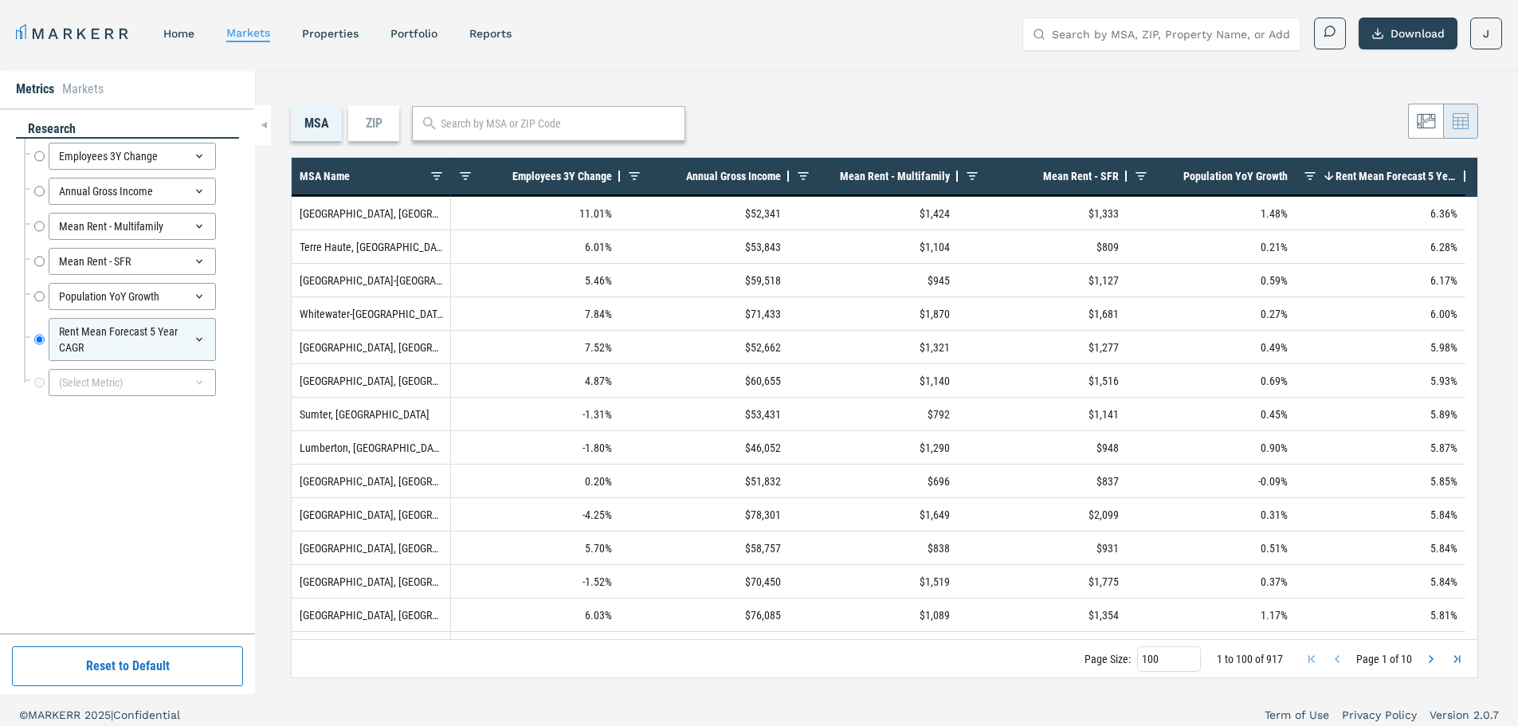
click at [82, 93] on li "Markets" at bounding box center [82, 89] width 41 height 19
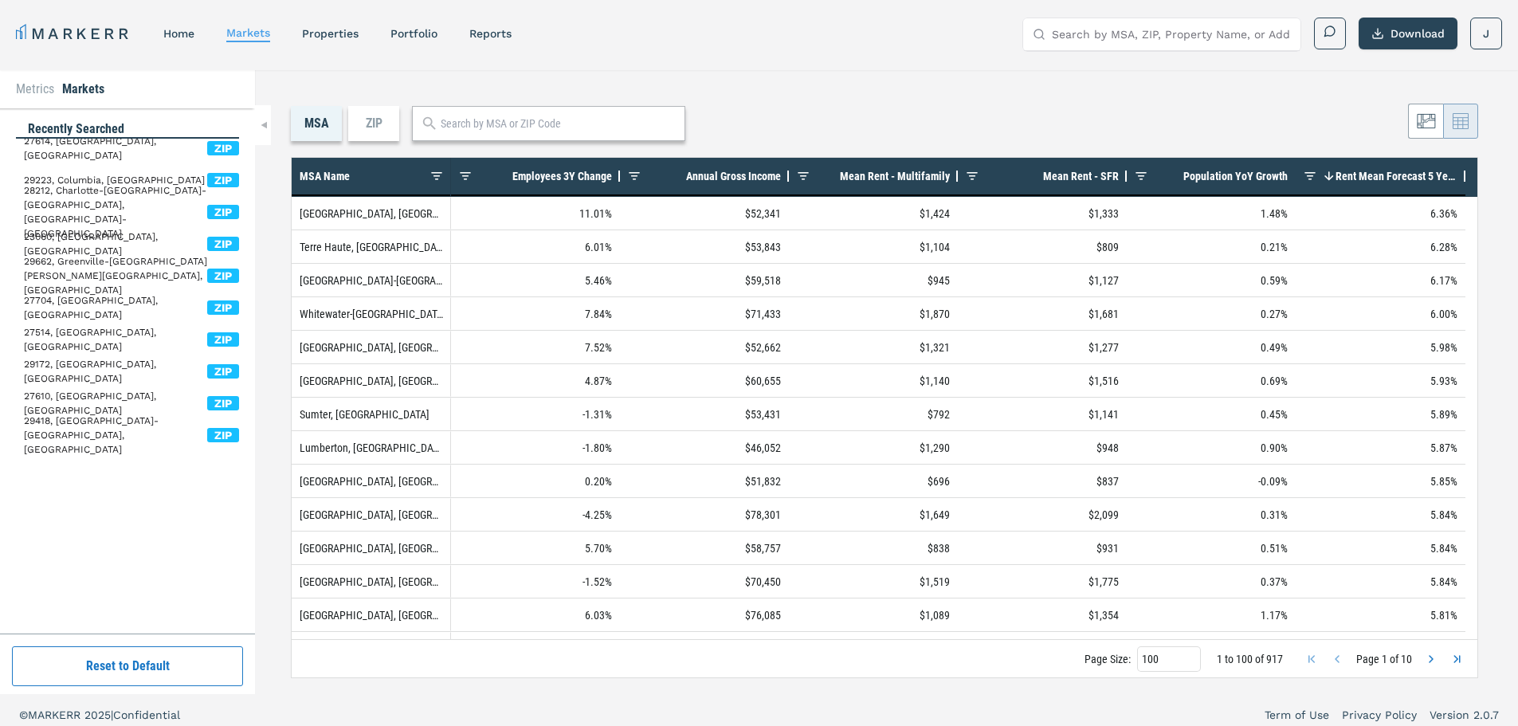
click at [27, 76] on div "Metrics Markets" at bounding box center [127, 89] width 255 height 38
click at [117, 29] on link "MARKERR" at bounding box center [74, 33] width 116 height 22
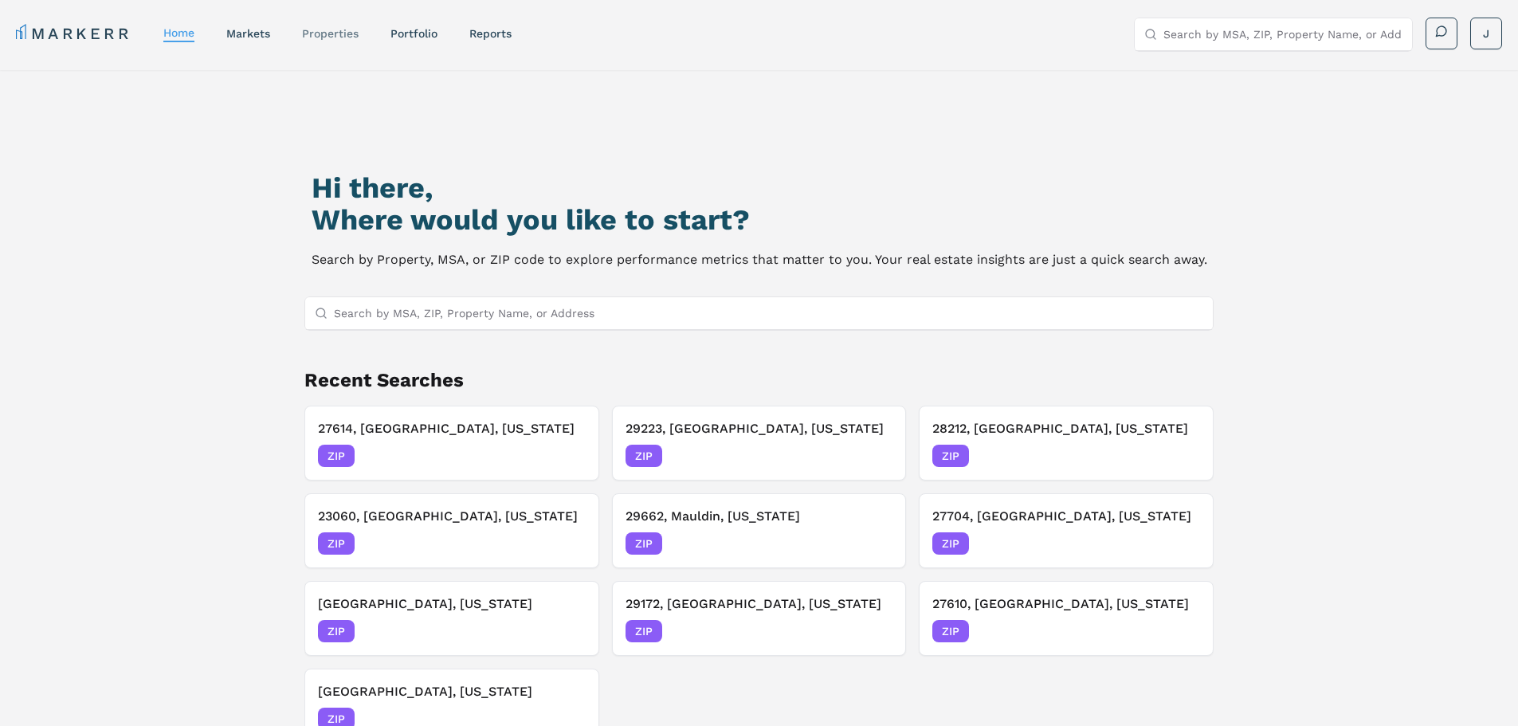
click at [330, 29] on link "properties" at bounding box center [330, 33] width 57 height 13
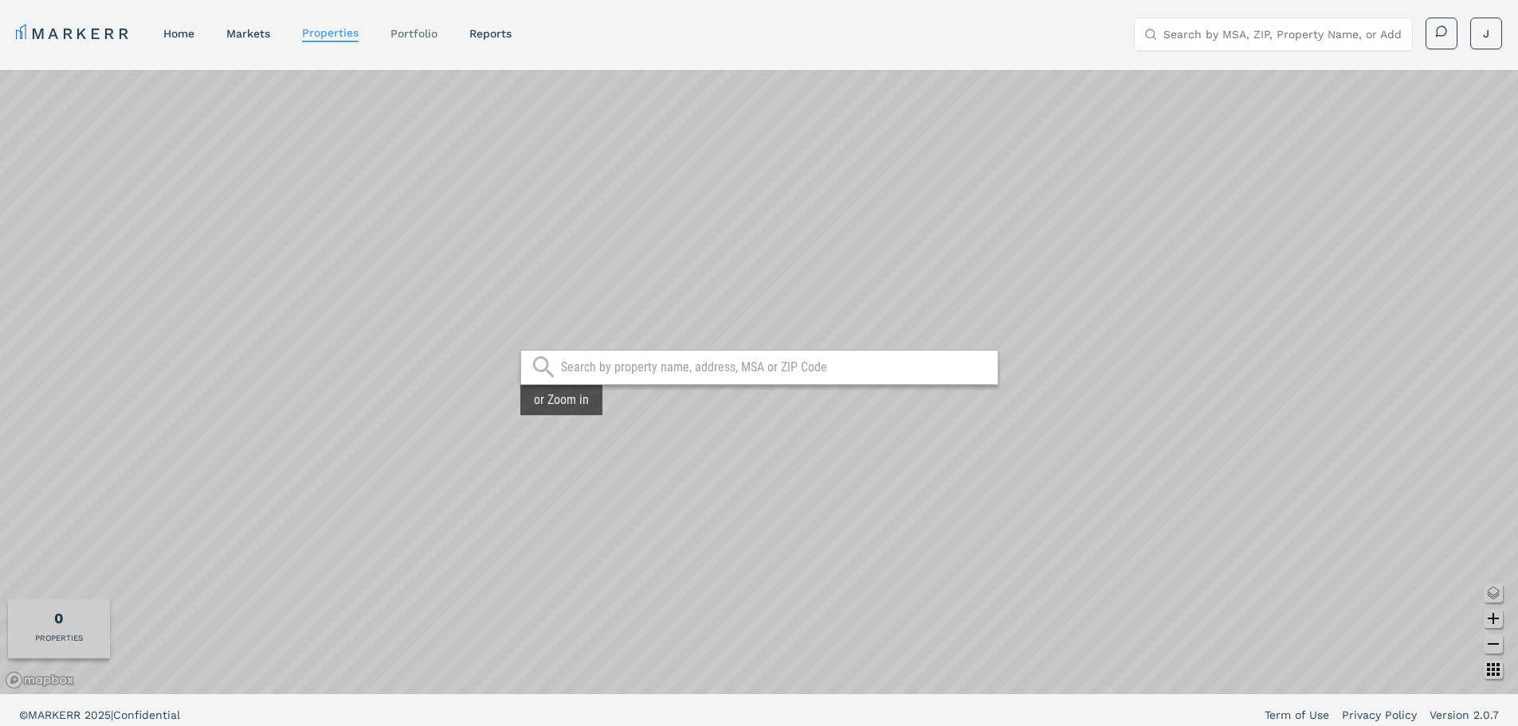
click at [432, 34] on link "Portfolio" at bounding box center [413, 33] width 47 height 13
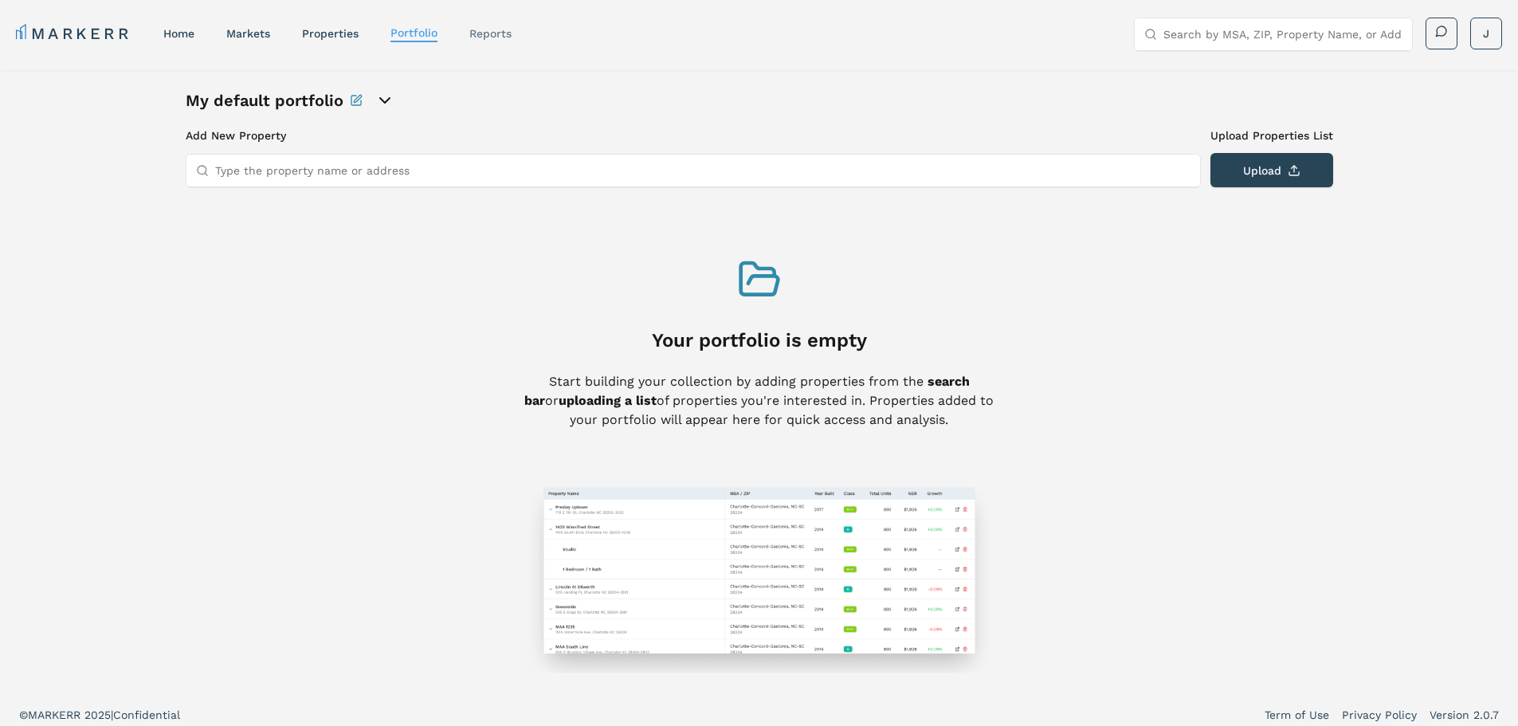
click at [500, 31] on link "reports" at bounding box center [490, 33] width 42 height 13
select select "-release_date"
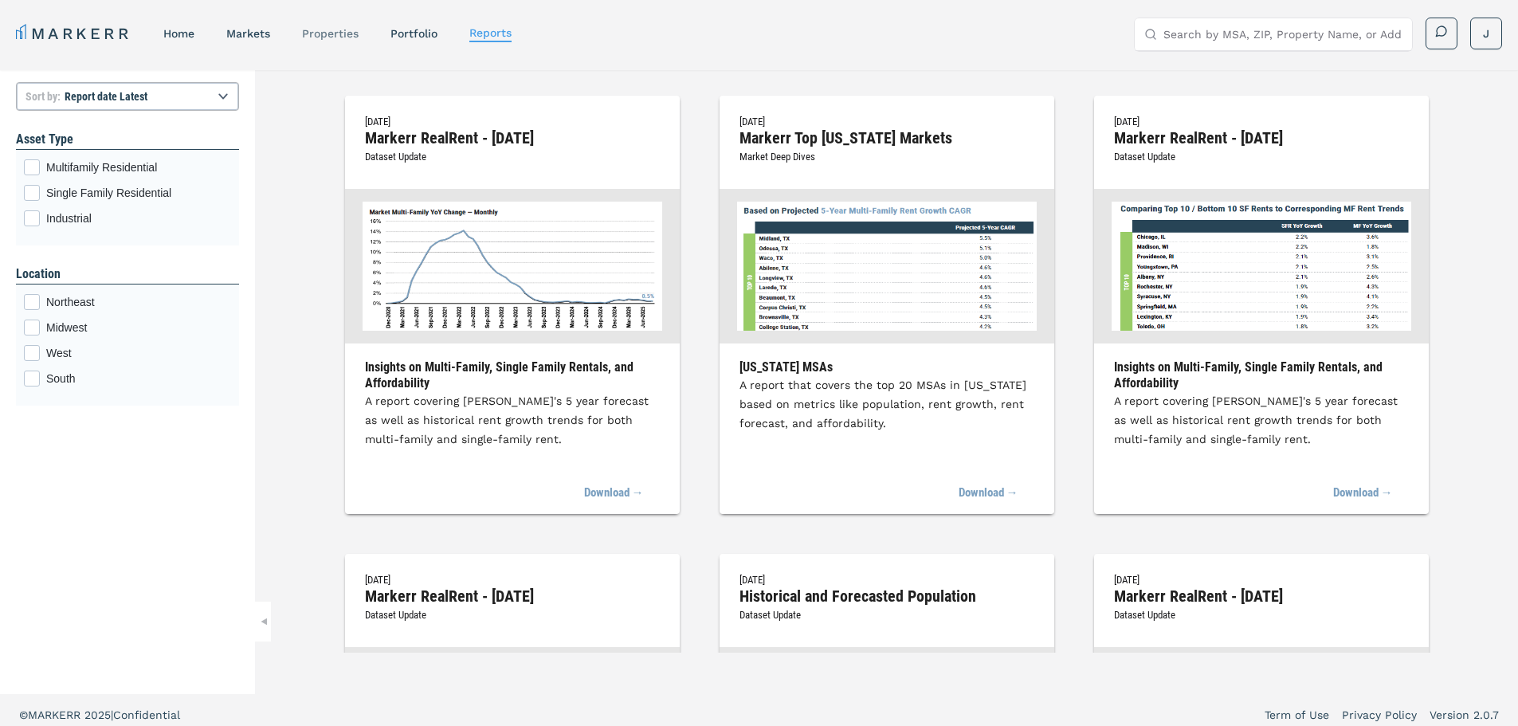
click at [353, 40] on div "properties" at bounding box center [330, 34] width 57 height 16
click at [324, 32] on link "properties" at bounding box center [330, 33] width 57 height 13
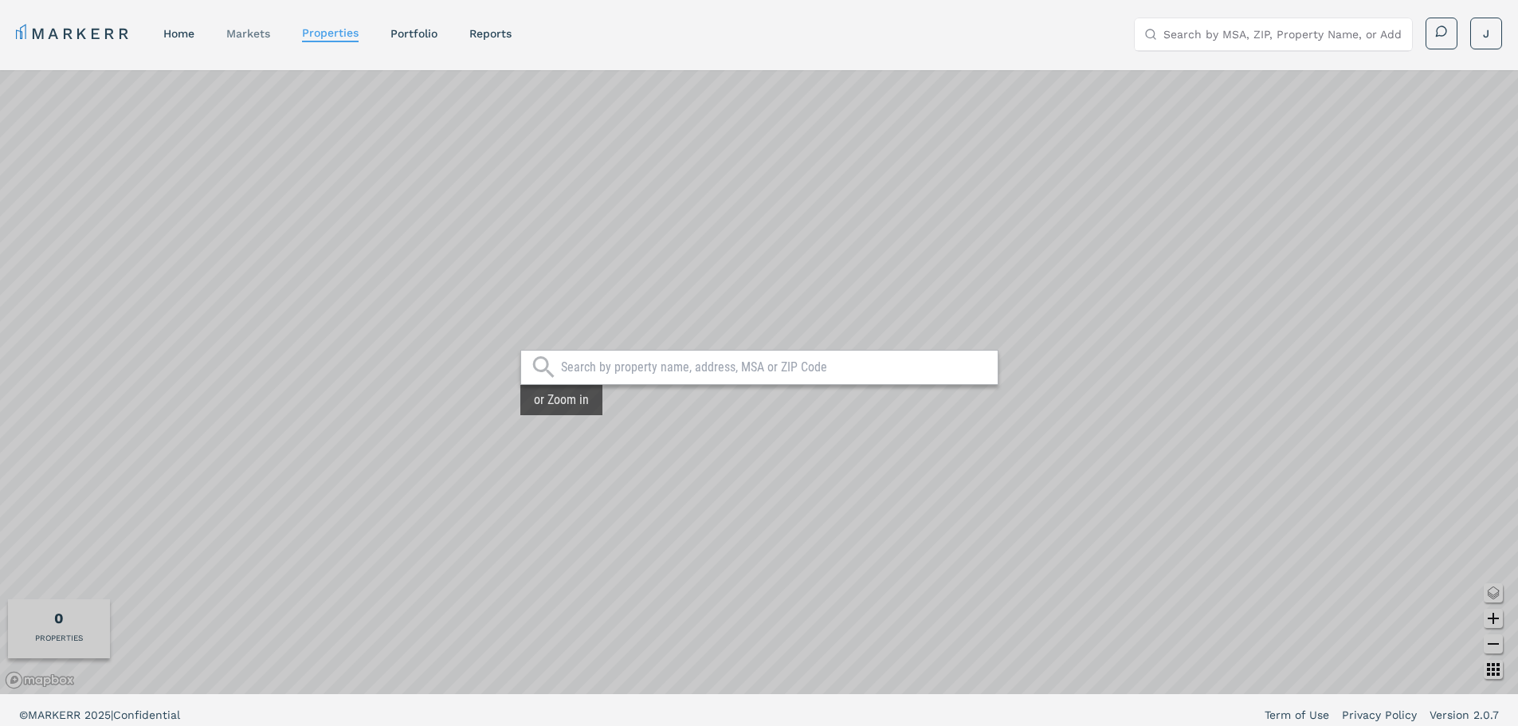
click at [246, 33] on link "markets" at bounding box center [248, 33] width 44 height 13
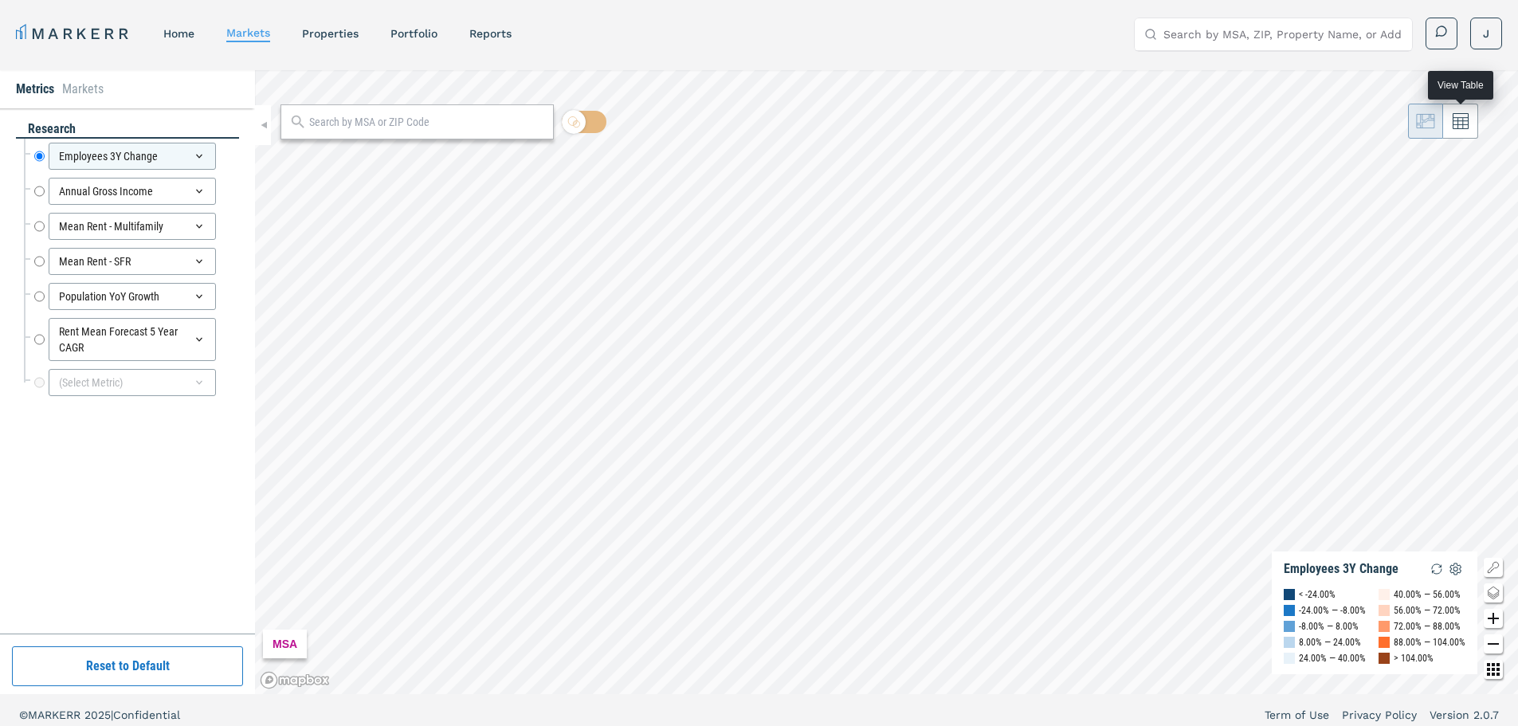
click at [1476, 129] on button at bounding box center [1460, 121] width 35 height 35
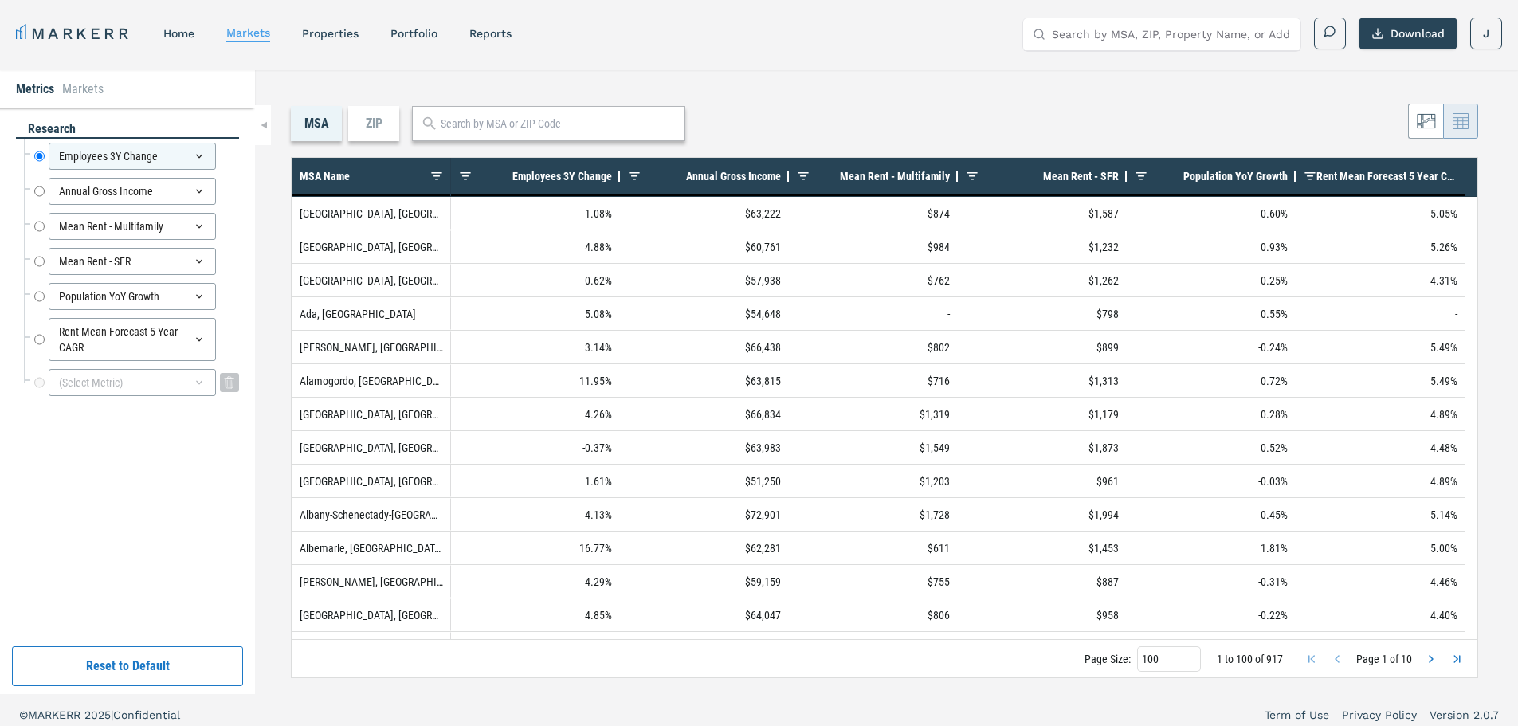
click at [61, 381] on div "(Select Metric)" at bounding box center [132, 382] width 167 height 27
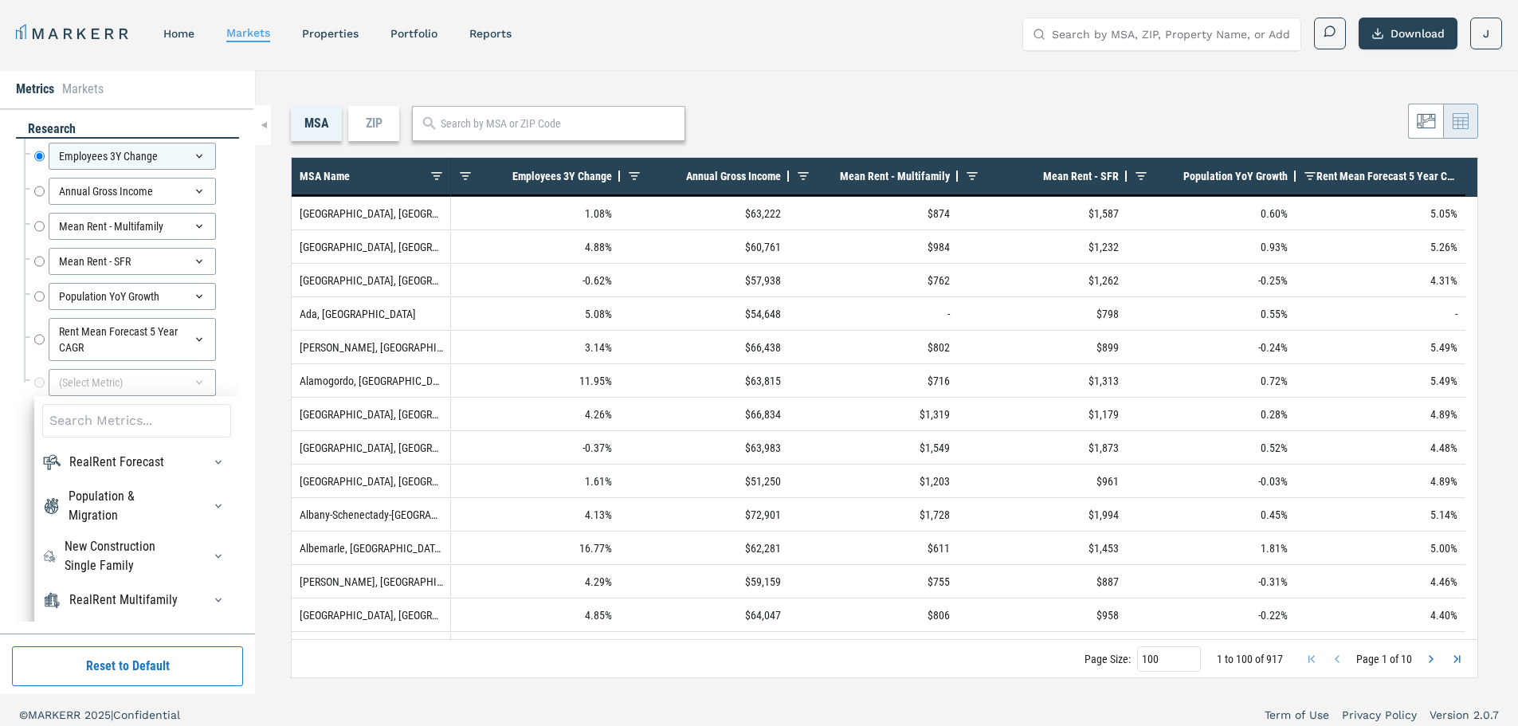
click at [16, 470] on div "research Employees 3Y Change Employees 3Y Change Annual Gross Income Annual Gro…" at bounding box center [127, 370] width 223 height 501
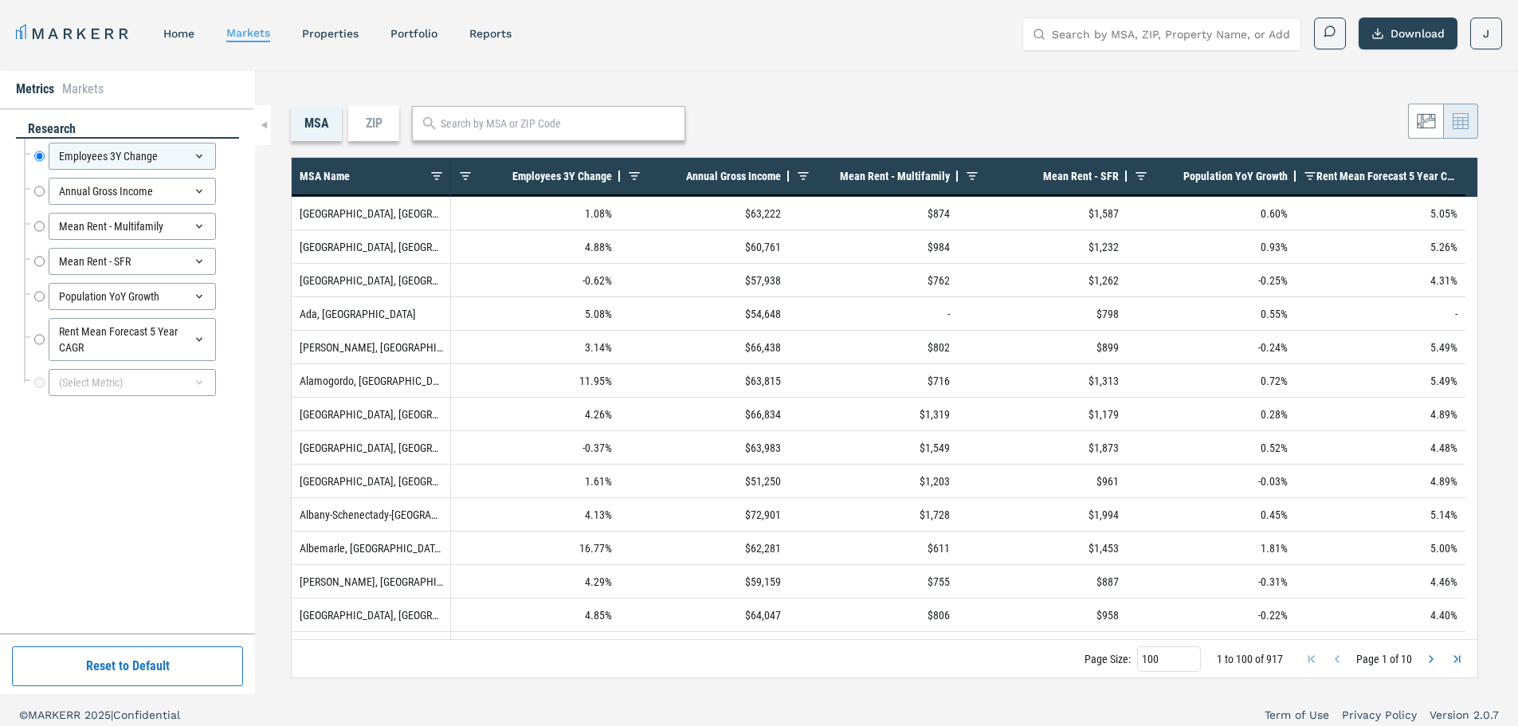
click at [163, 40] on nav "MARKERR home markets properties Portfolio reports" at bounding box center [264, 33] width 496 height 22
click at [171, 38] on link "home" at bounding box center [178, 33] width 31 height 13
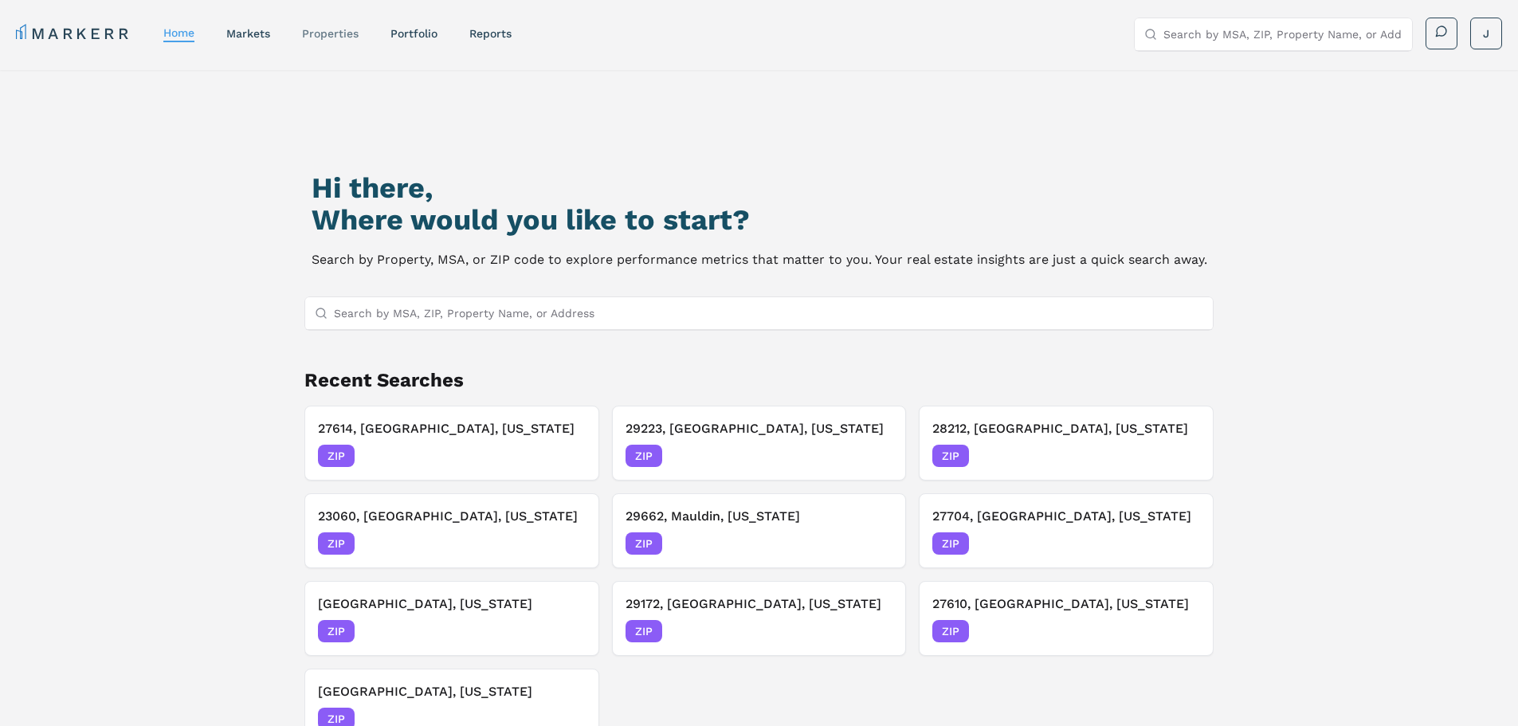
click at [343, 36] on link "properties" at bounding box center [330, 33] width 57 height 13
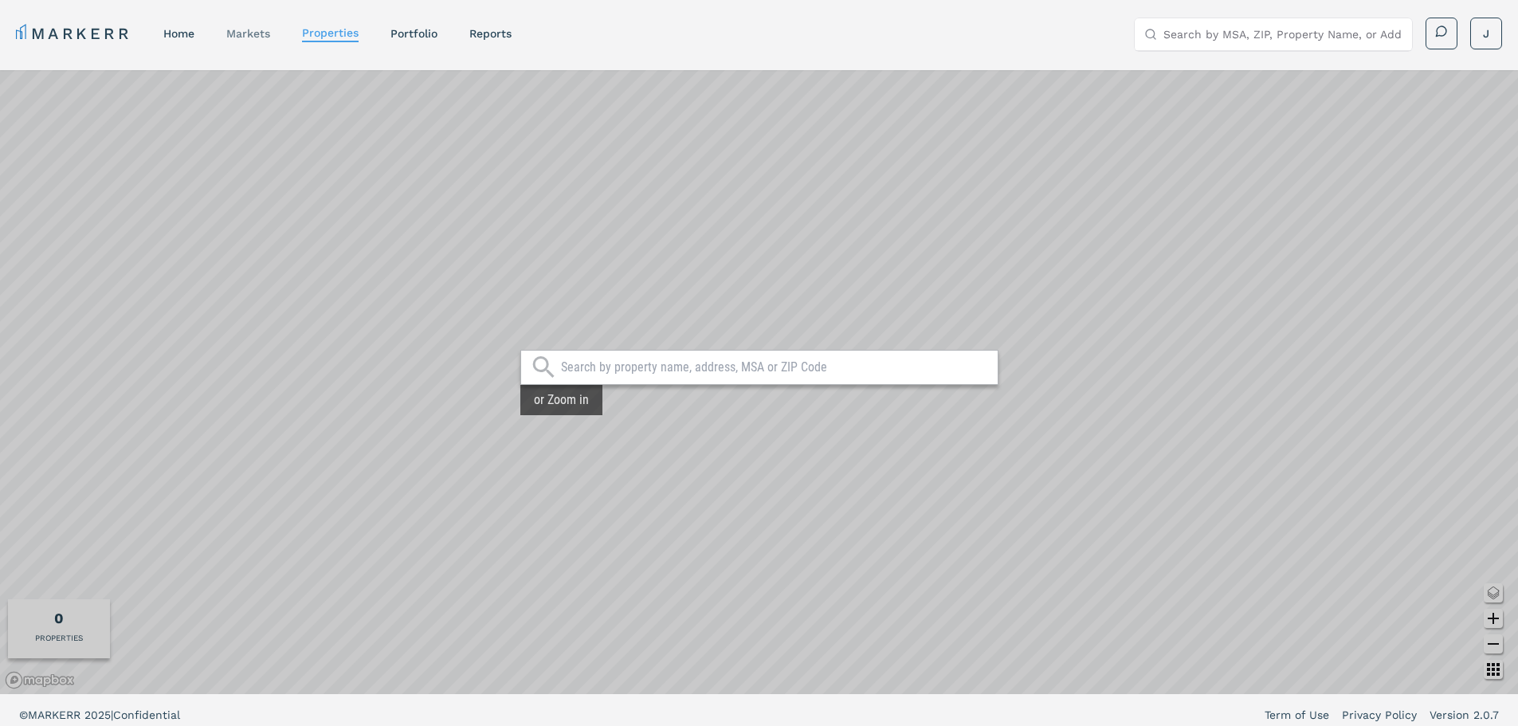
click at [233, 26] on div "markets" at bounding box center [248, 34] width 44 height 16
click at [246, 35] on link "markets" at bounding box center [248, 33] width 44 height 13
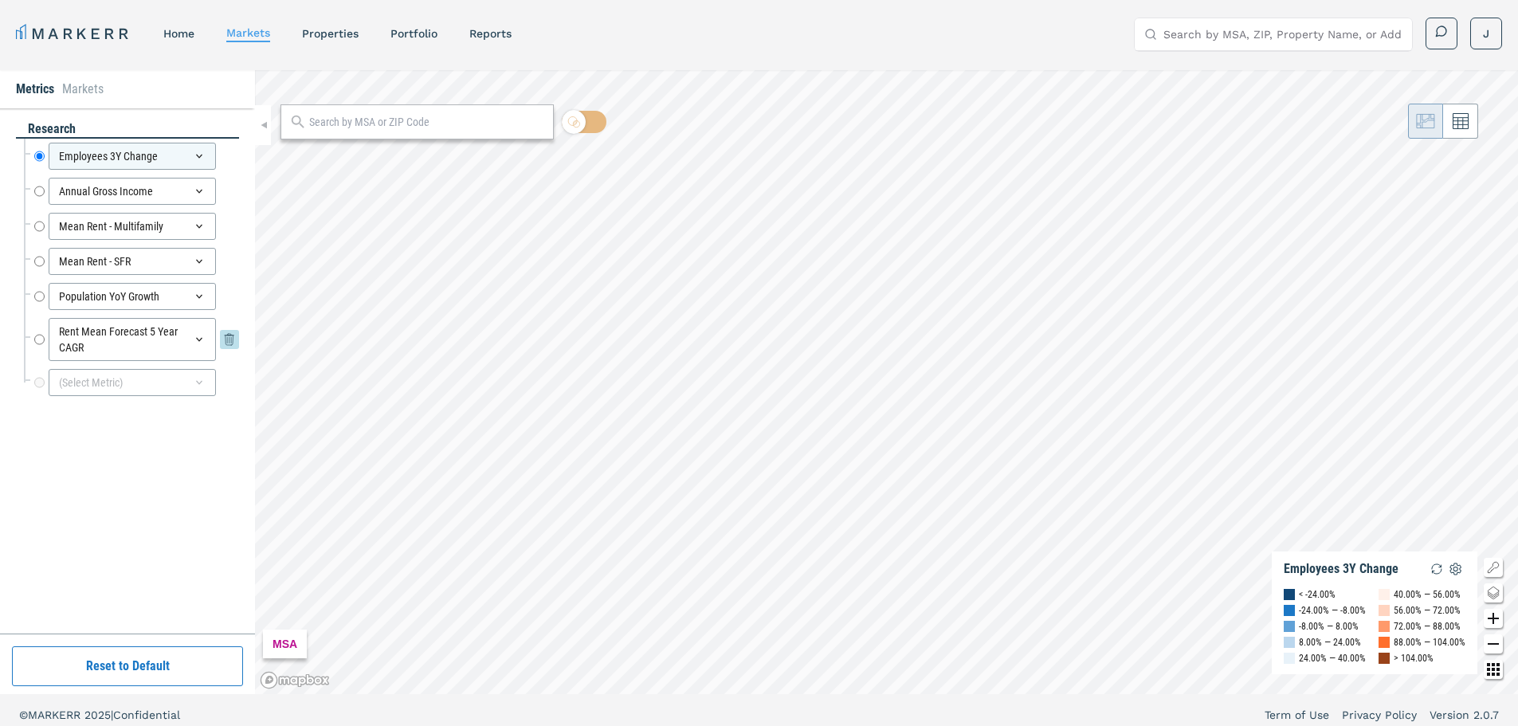
click at [40, 342] on input "Rent Mean Forecast 5 Year CAGR" at bounding box center [39, 339] width 10 height 43
radio input "false"
radio input "true"
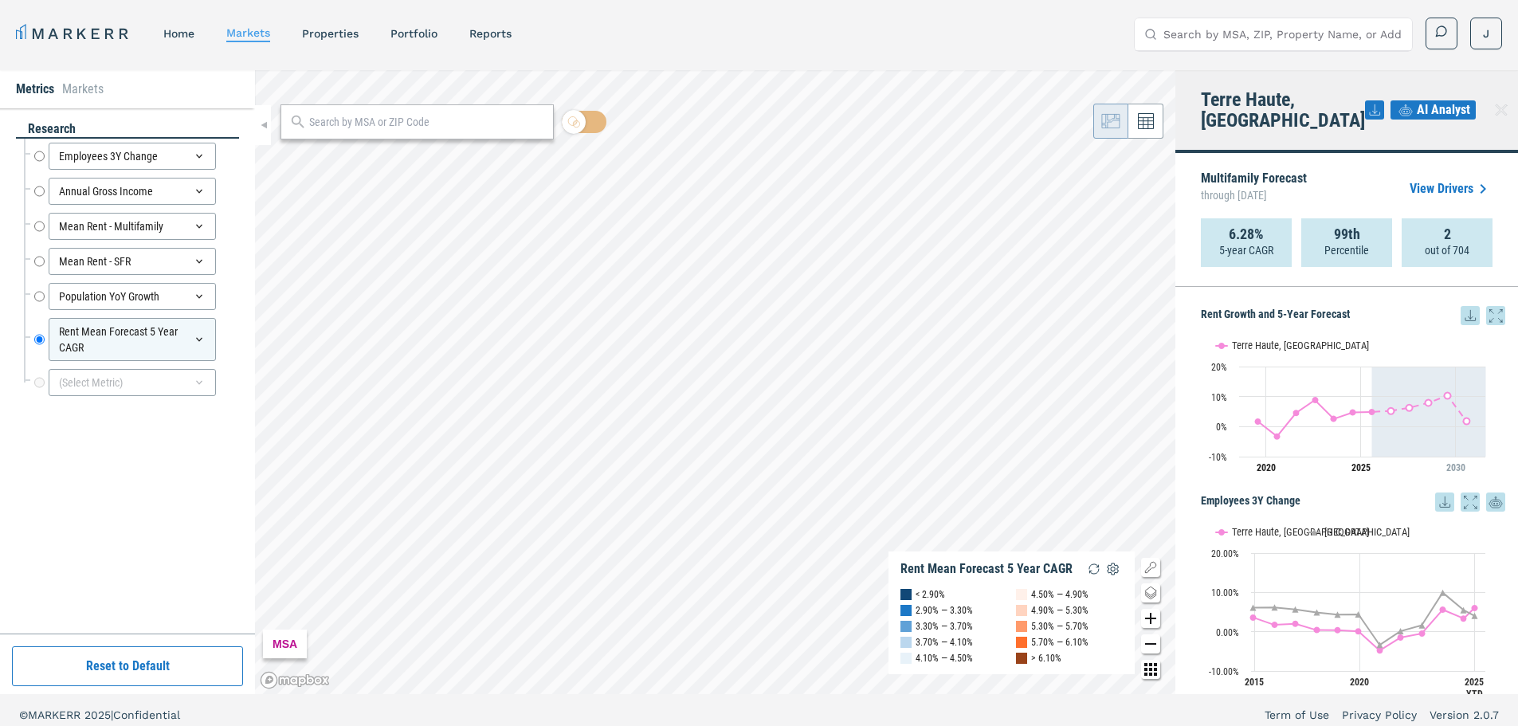
drag, startPoint x: 932, startPoint y: 325, endPoint x: 976, endPoint y: 555, distance: 233.6
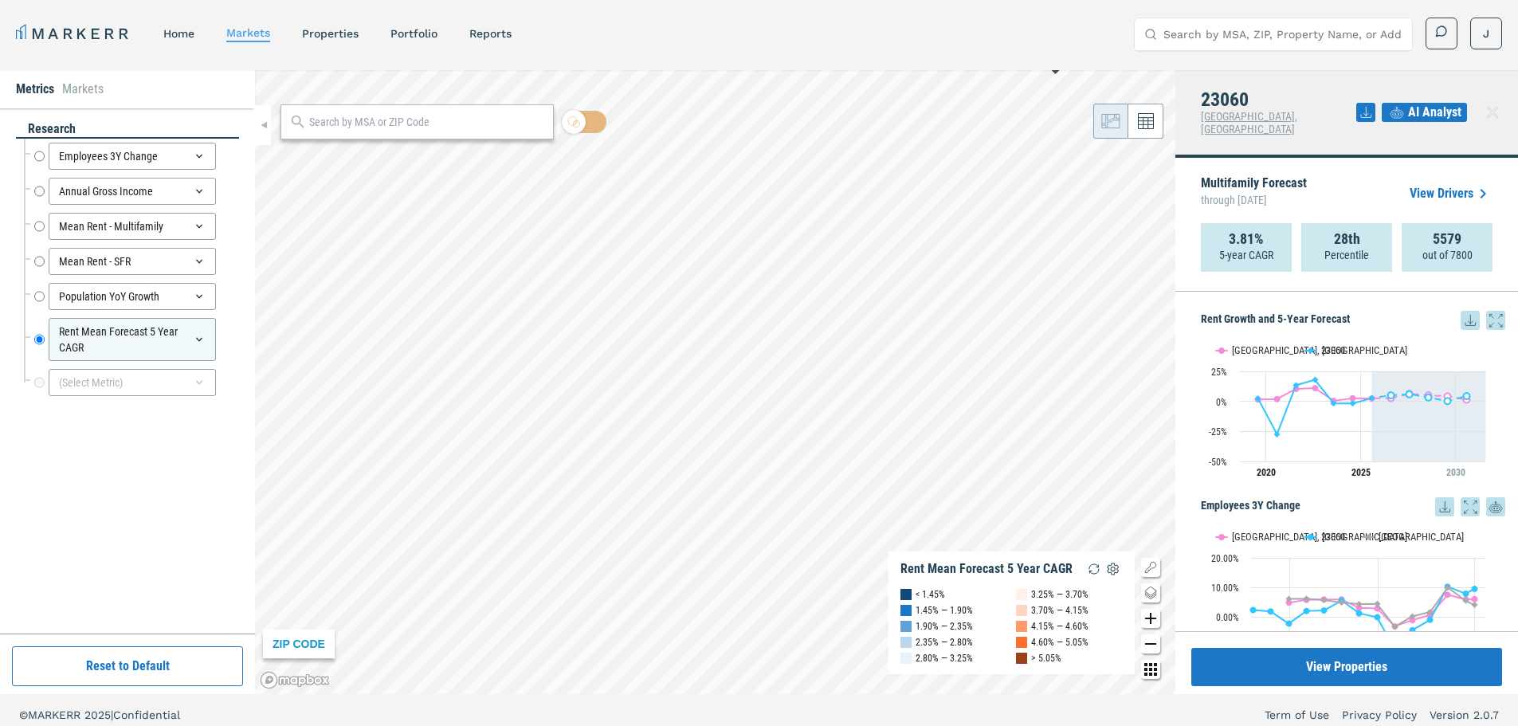
click at [1437, 105] on span "AI Analyst" at bounding box center [1434, 112] width 53 height 19
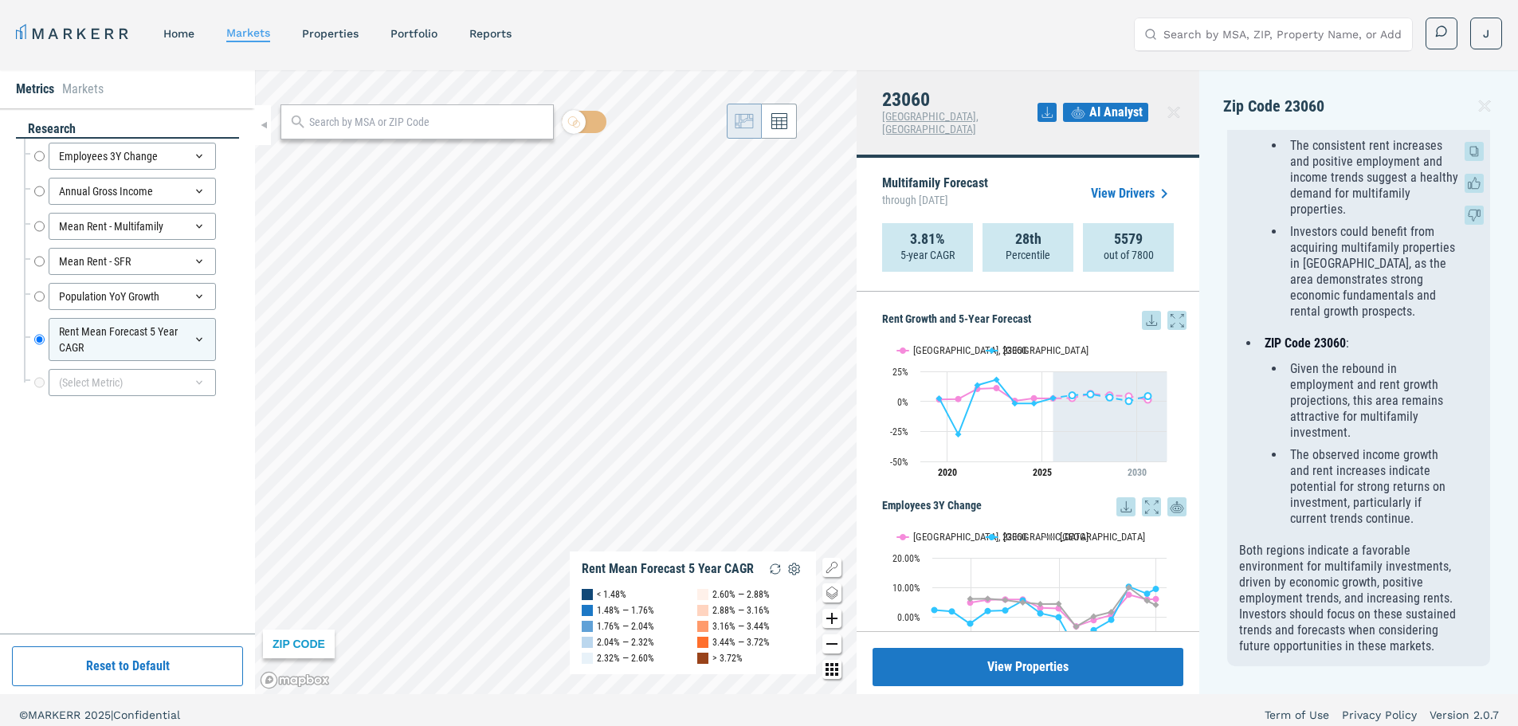
scroll to position [1624, 0]
click at [1474, 150] on icon at bounding box center [1474, 151] width 19 height 19
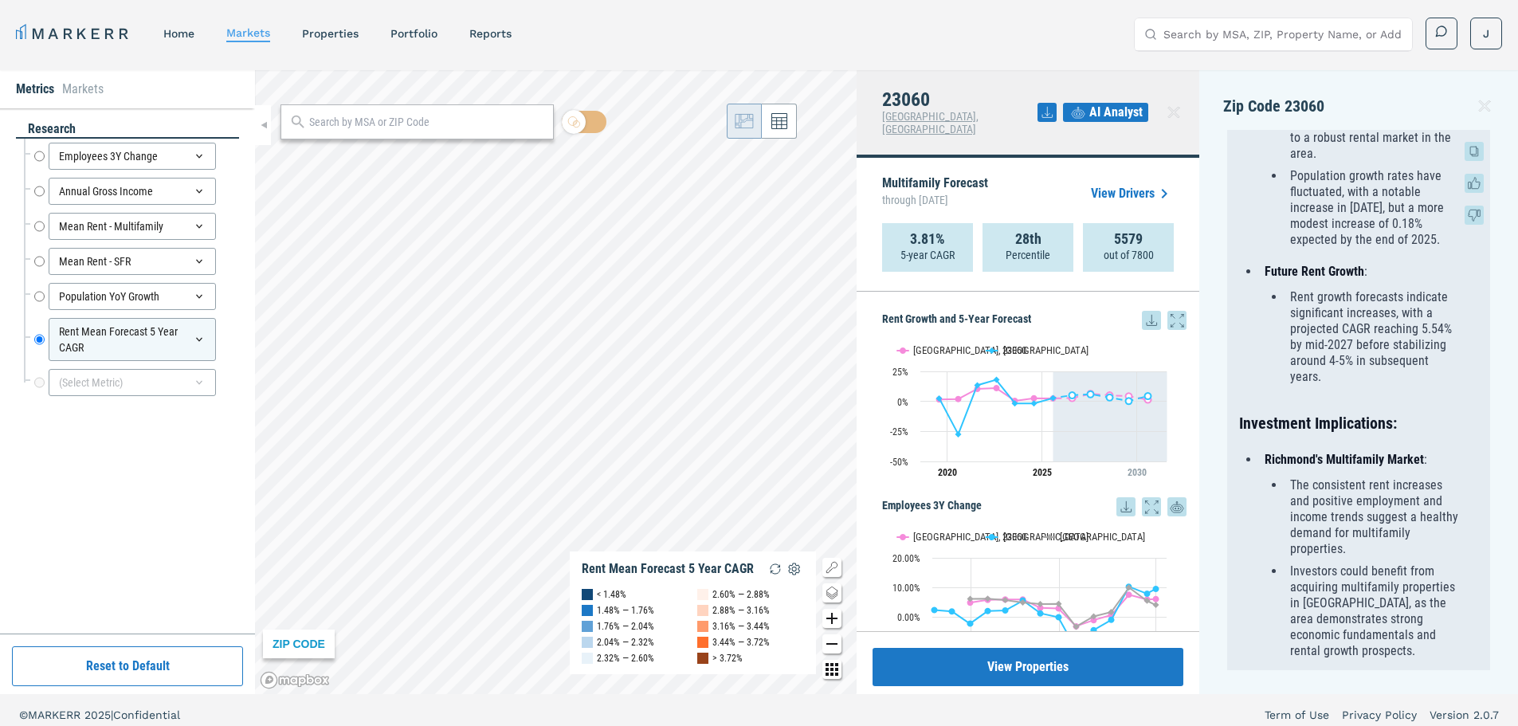
scroll to position [588, 0]
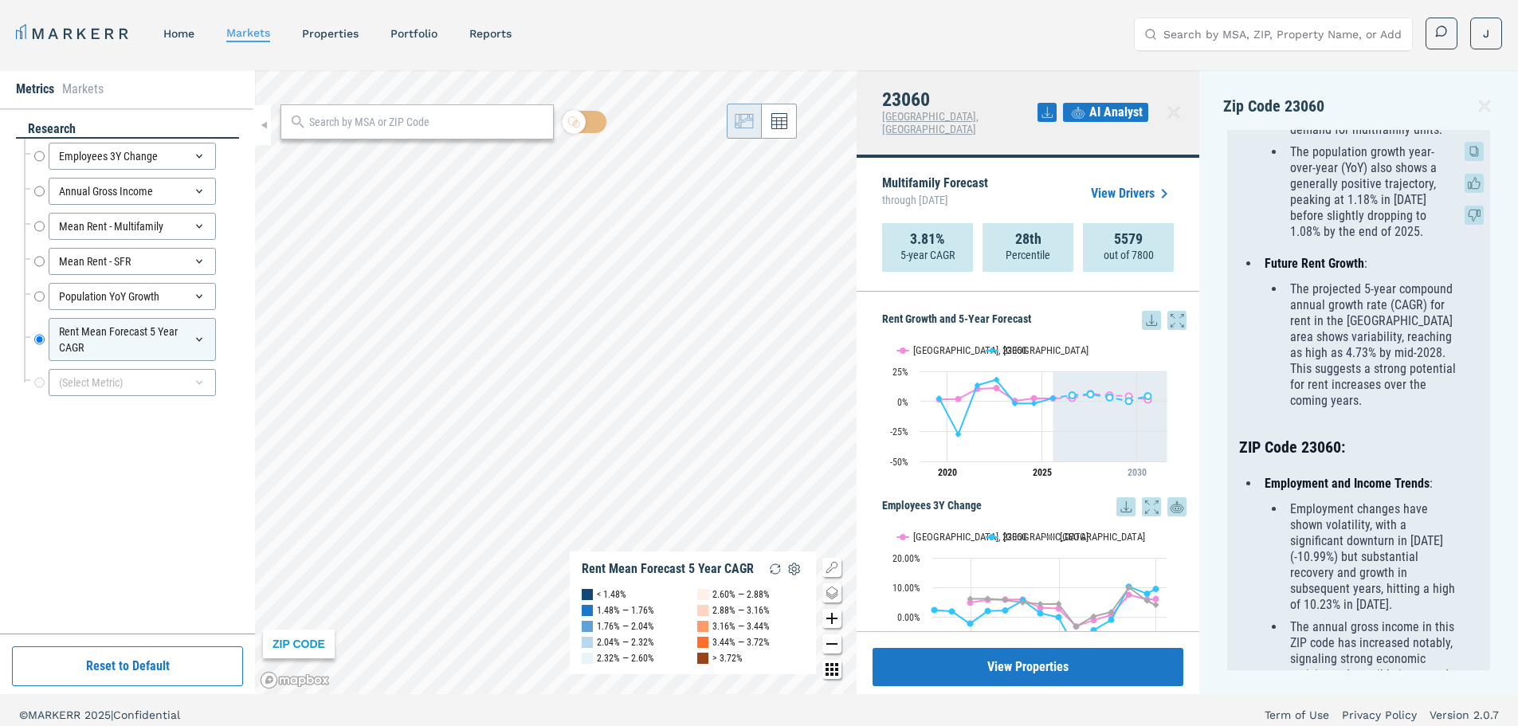
click at [1473, 179] on icon at bounding box center [1474, 183] width 19 height 19
